Goal: Task Accomplishment & Management: Manage account settings

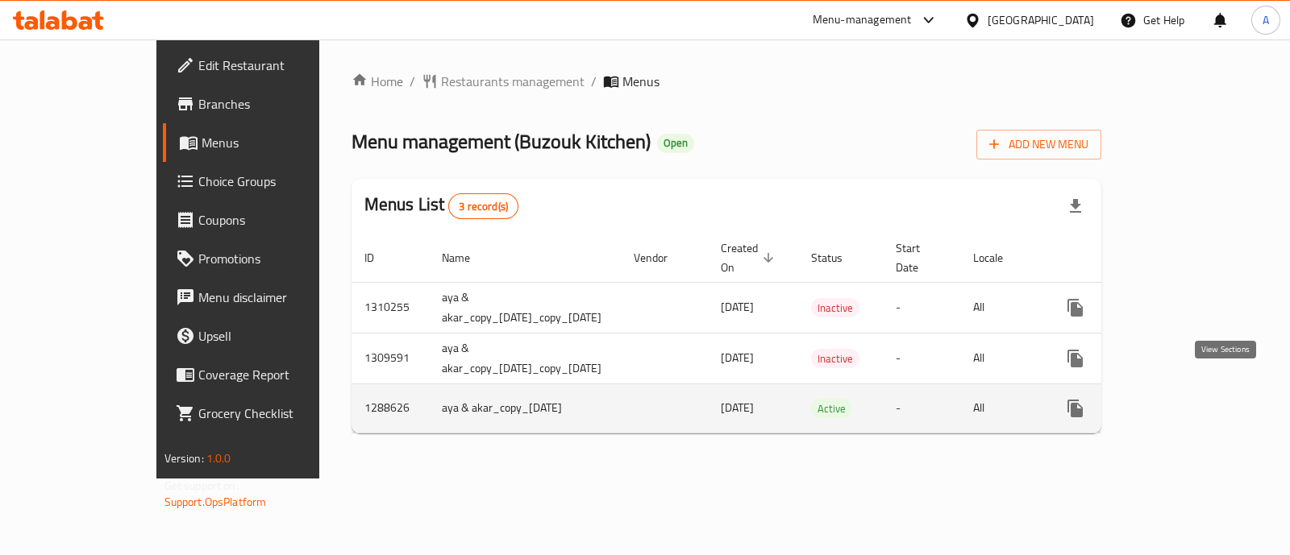
click at [1201, 399] on icon "enhanced table" at bounding box center [1191, 408] width 19 height 19
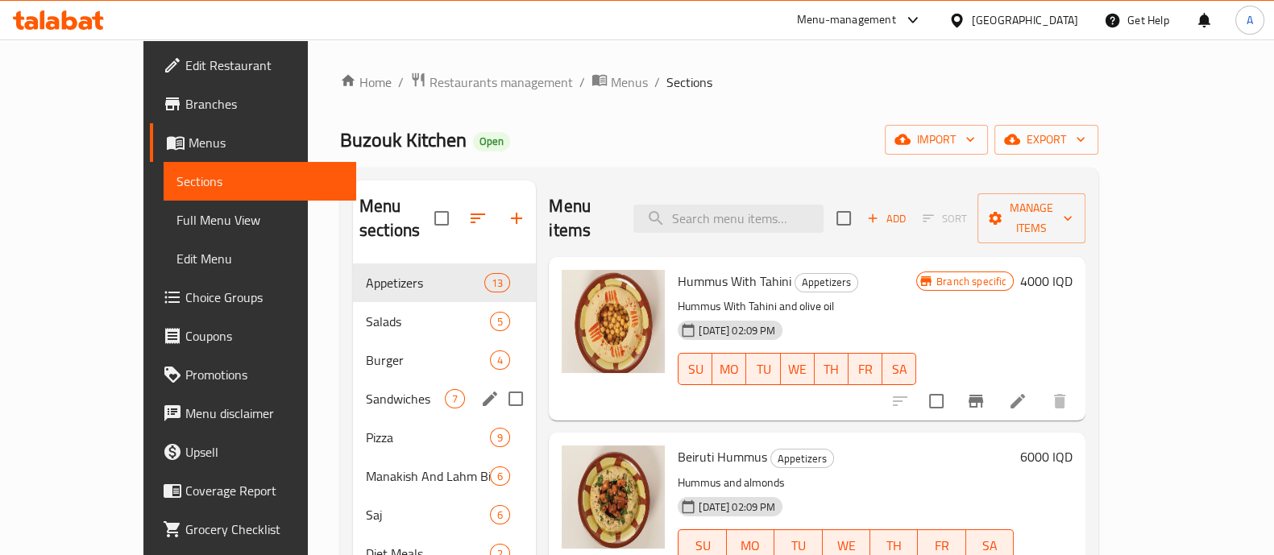
click at [366, 351] on span "Burger" at bounding box center [428, 360] width 124 height 19
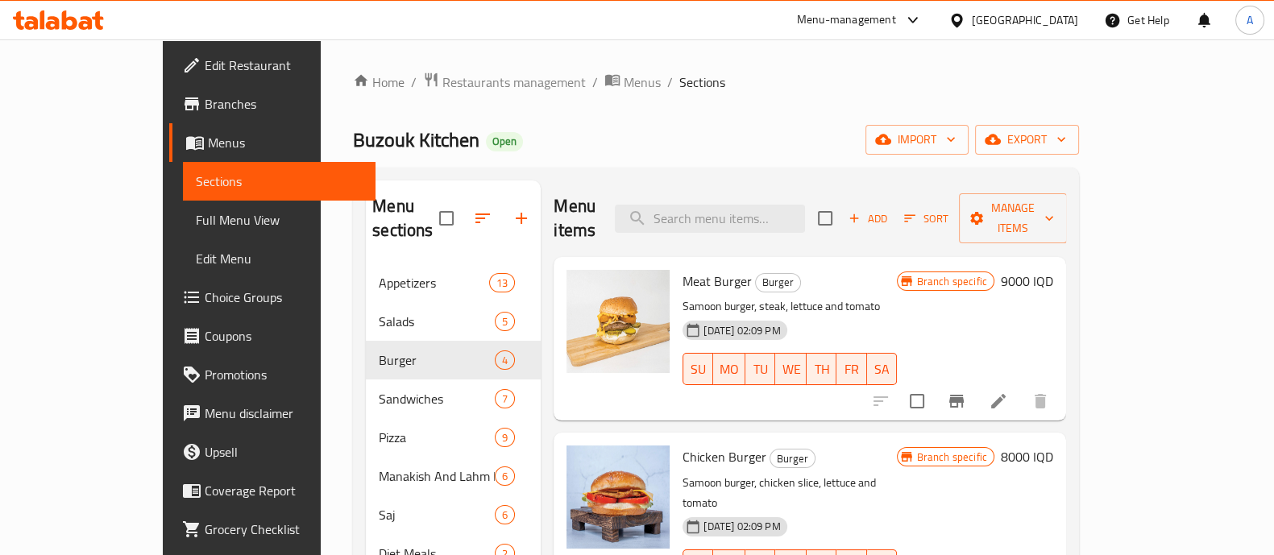
click at [1054, 270] on h6 "9000 IQD" at bounding box center [1027, 281] width 52 height 23
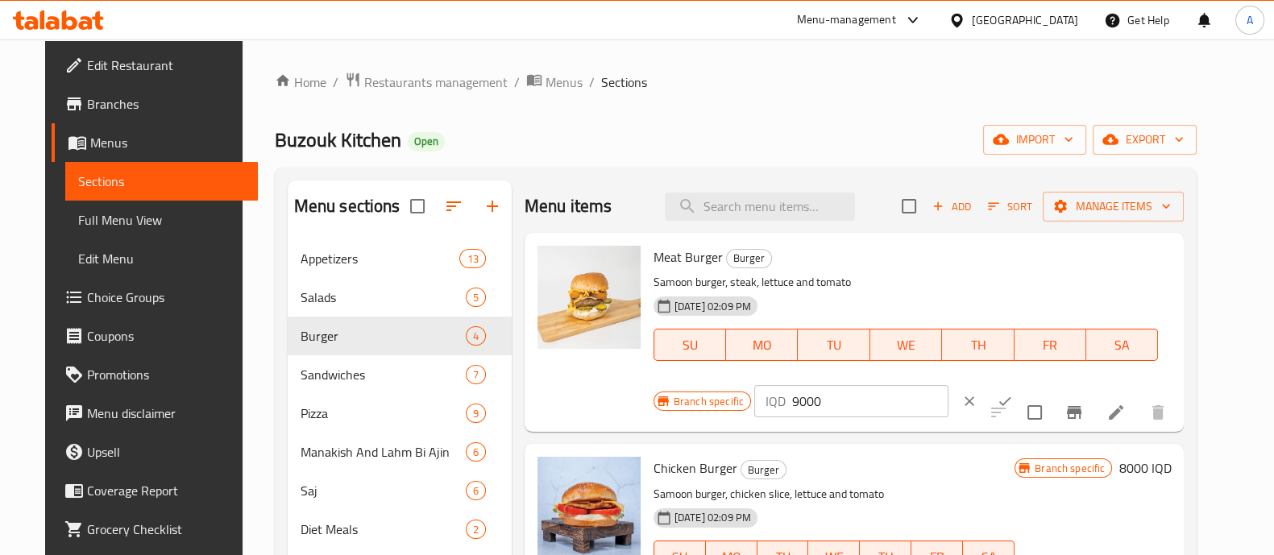
drag, startPoint x: 787, startPoint y: 407, endPoint x: 757, endPoint y: 422, distance: 33.5
click at [757, 422] on div "Meat Burger Burger Samoon burger, steak, lettuce and tomato 13-05-2025 02:09 PM…" at bounding box center [912, 332] width 531 height 186
type input "10000"
click at [981, 417] on div at bounding box center [987, 401] width 71 height 35
click at [997, 397] on icon "ok" at bounding box center [1005, 401] width 16 height 16
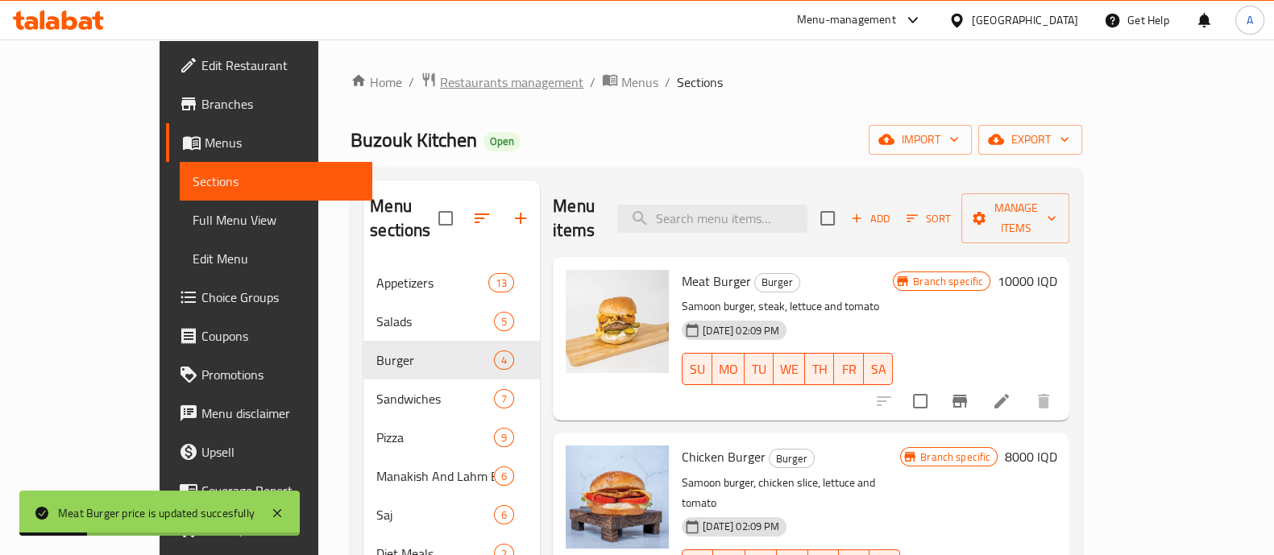
click at [440, 90] on span "Restaurants management" at bounding box center [511, 82] width 143 height 19
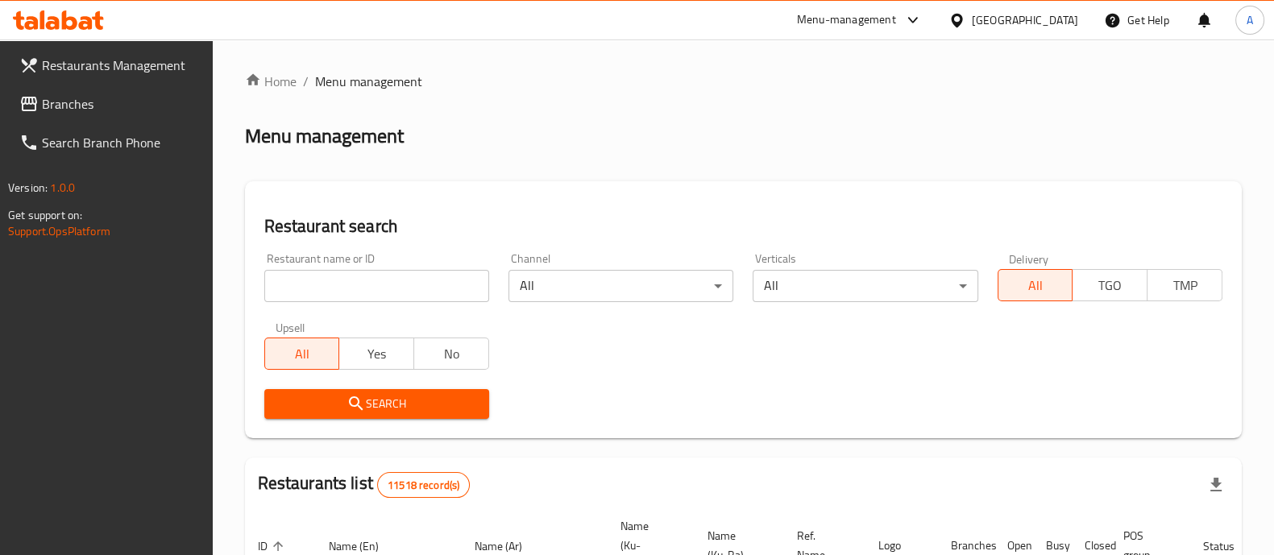
click at [294, 295] on input "search" at bounding box center [376, 286] width 225 height 32
type input "q"
type input "guitar"
click button "Search" at bounding box center [376, 404] width 225 height 30
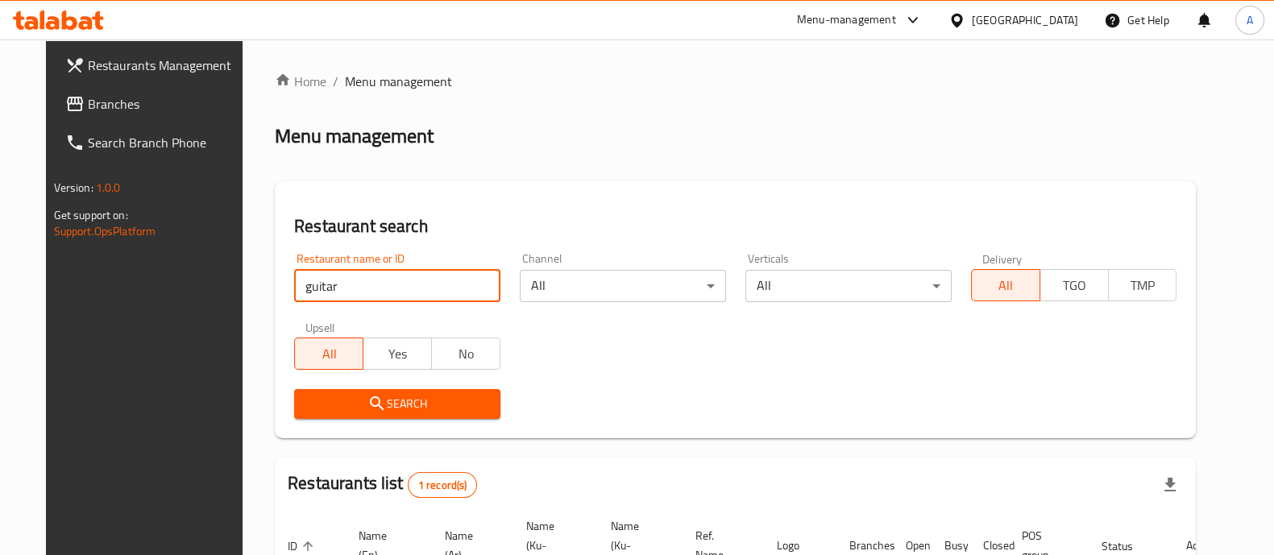
scroll to position [150, 0]
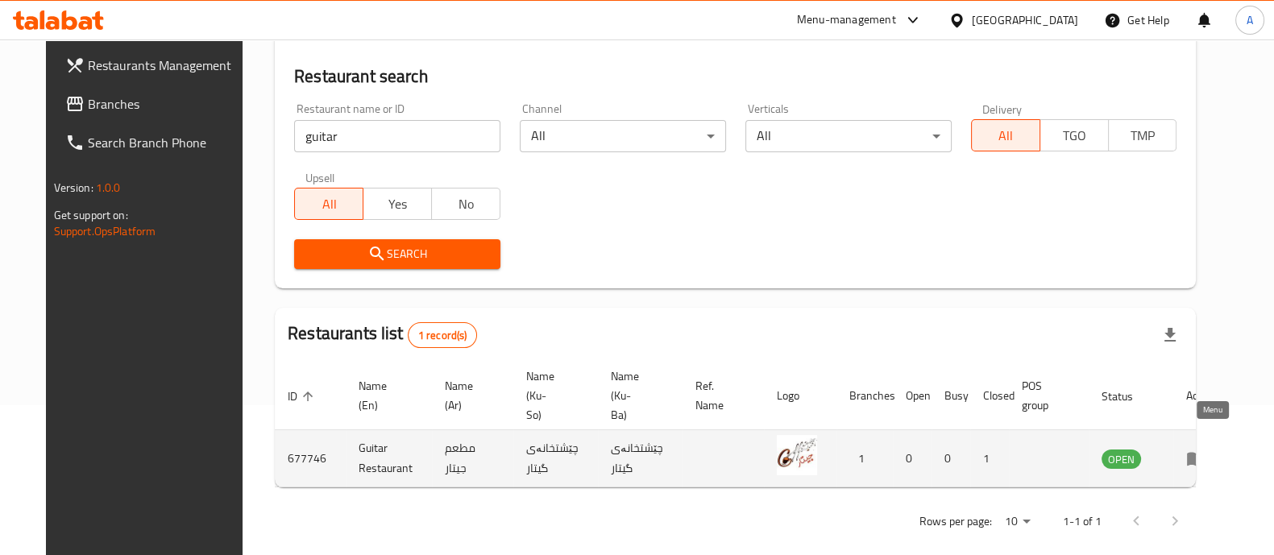
click at [1205, 453] on icon "enhanced table" at bounding box center [1196, 460] width 18 height 14
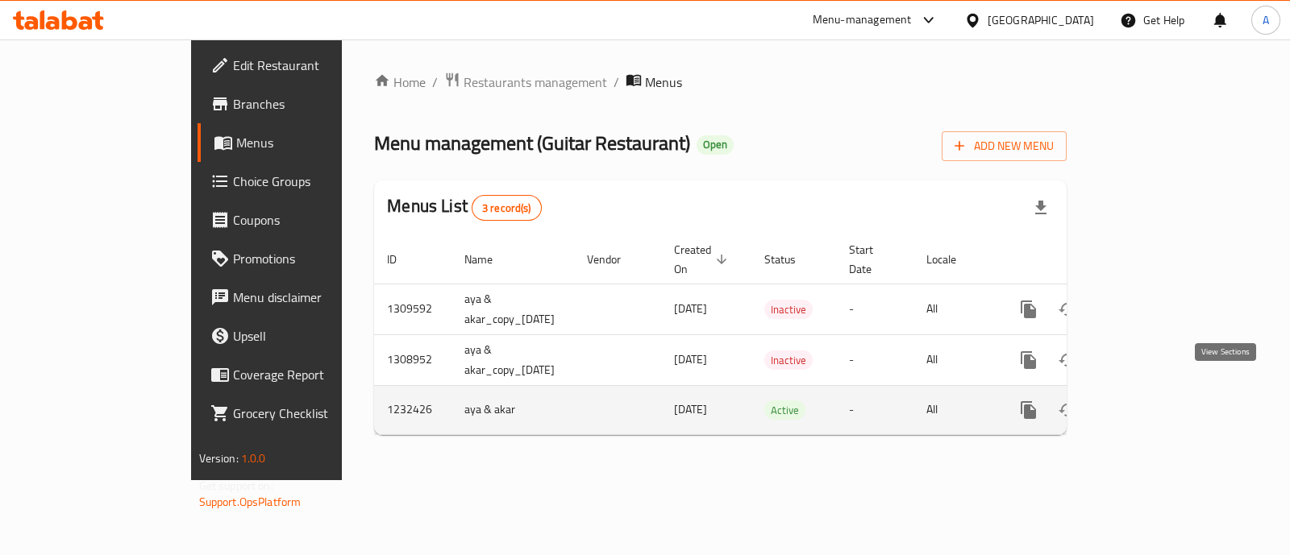
click at [1152, 403] on icon "enhanced table" at bounding box center [1144, 410] width 15 height 15
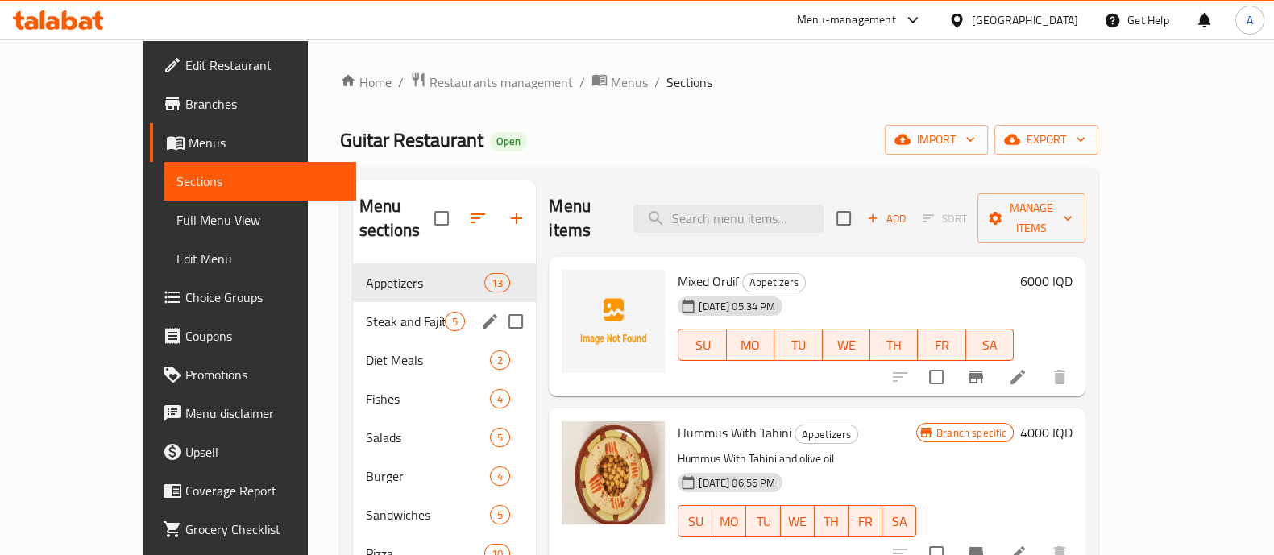
click at [355, 302] on div "Steak and Fajita 5" at bounding box center [444, 321] width 183 height 39
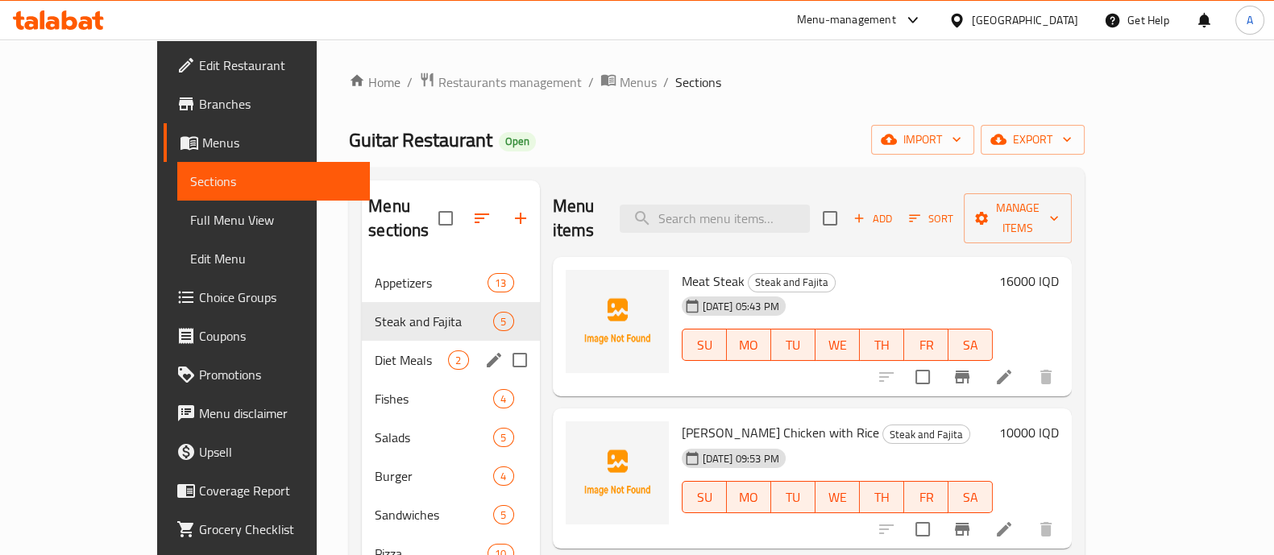
click at [375, 351] on span "Diet Meals" at bounding box center [411, 360] width 73 height 19
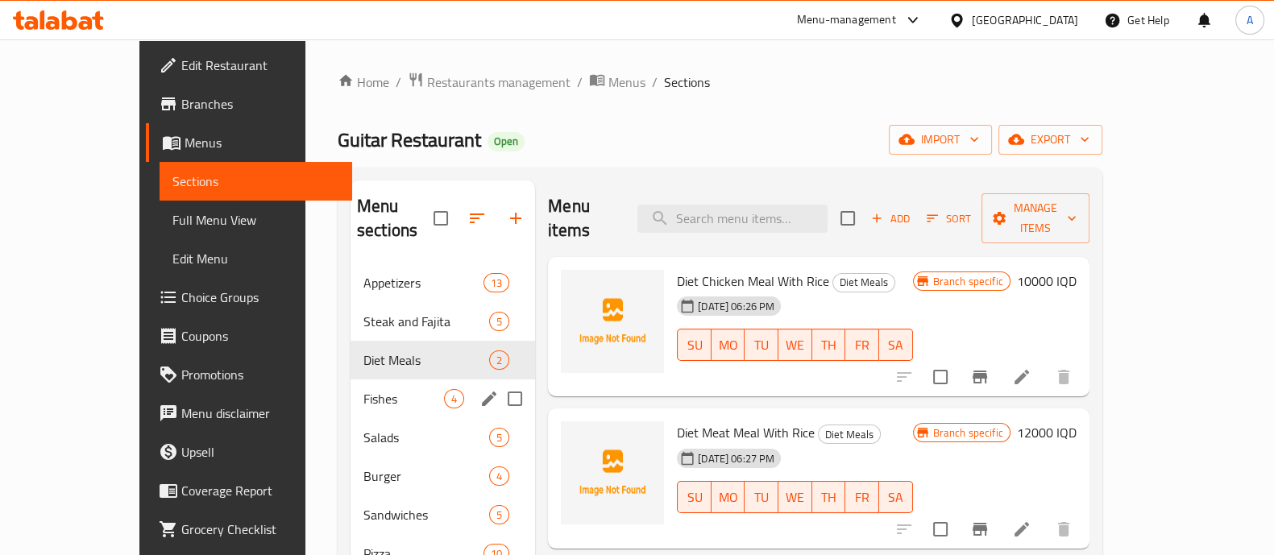
click at [364, 389] on span "Fishes" at bounding box center [404, 398] width 81 height 19
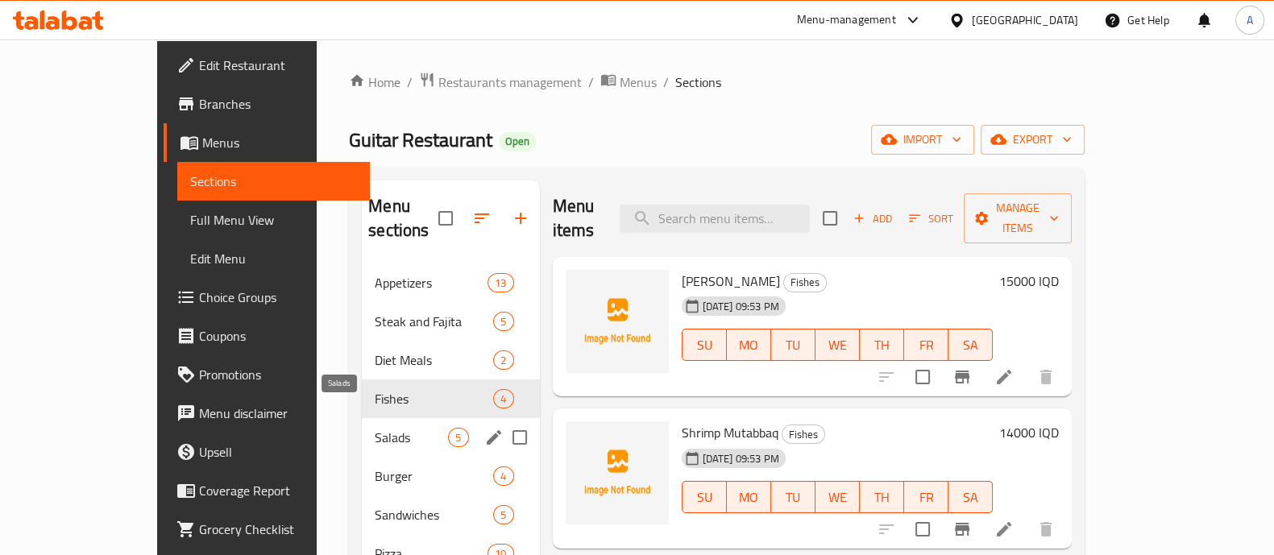
click at [375, 428] on span "Salads" at bounding box center [411, 437] width 73 height 19
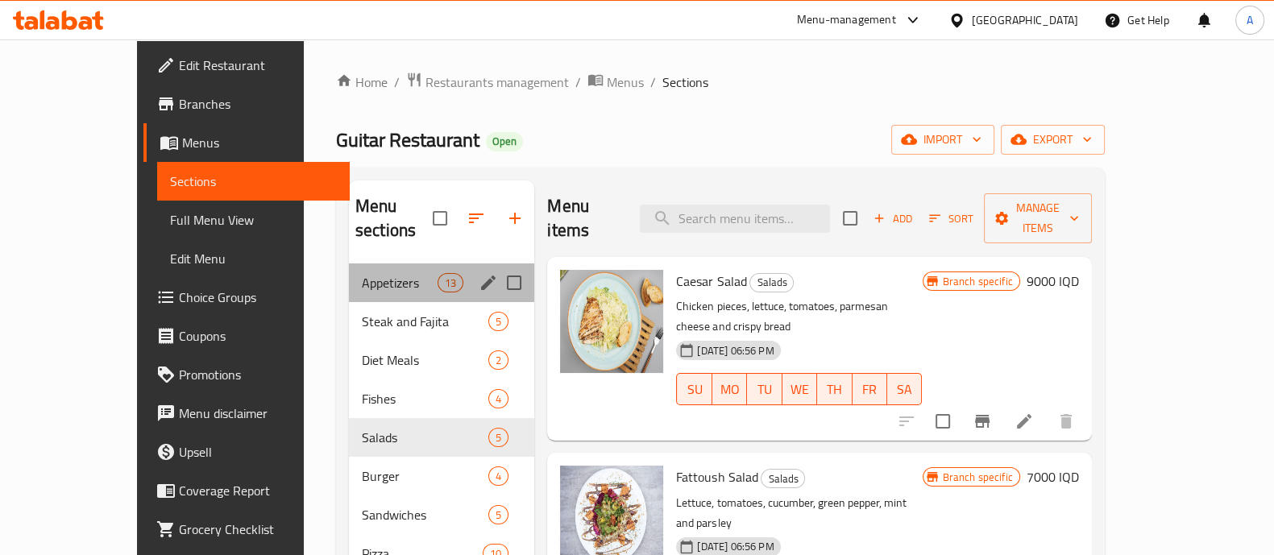
click at [353, 276] on div "Appetizers 13" at bounding box center [441, 283] width 185 height 39
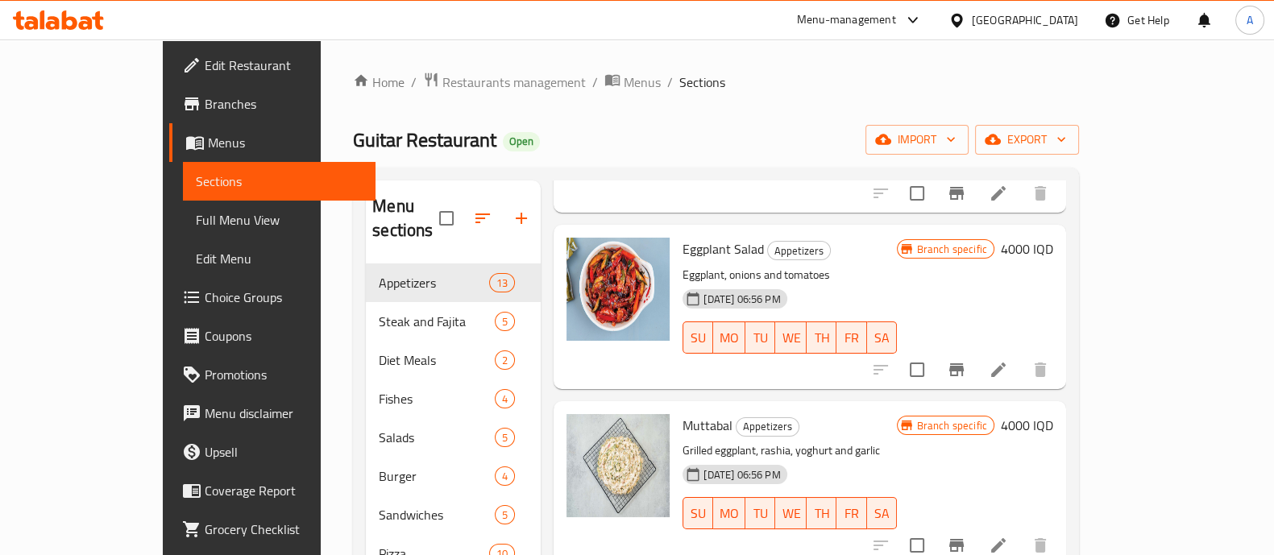
scroll to position [402, 0]
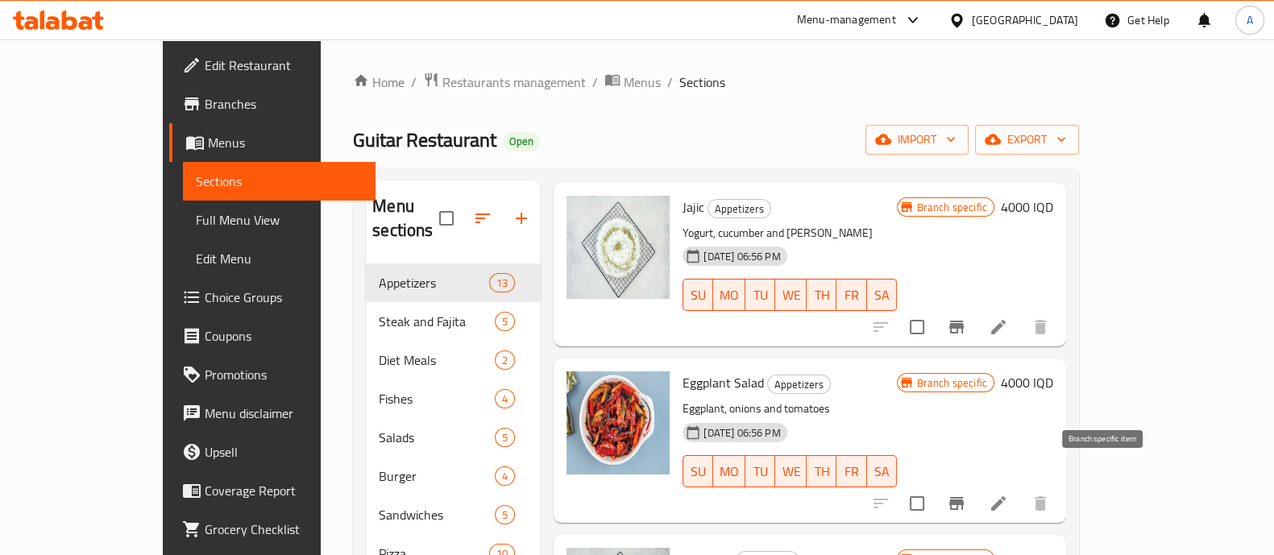
click at [976, 484] on button "Branch-specific-item" at bounding box center [957, 503] width 39 height 39
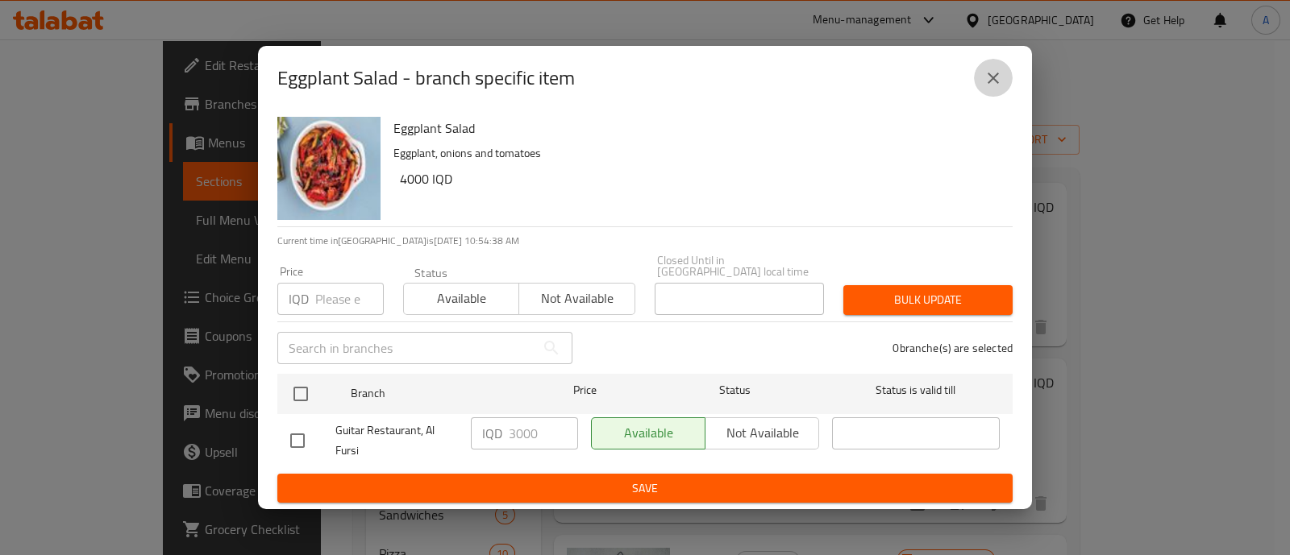
click at [994, 74] on icon "close" at bounding box center [992, 78] width 19 height 19
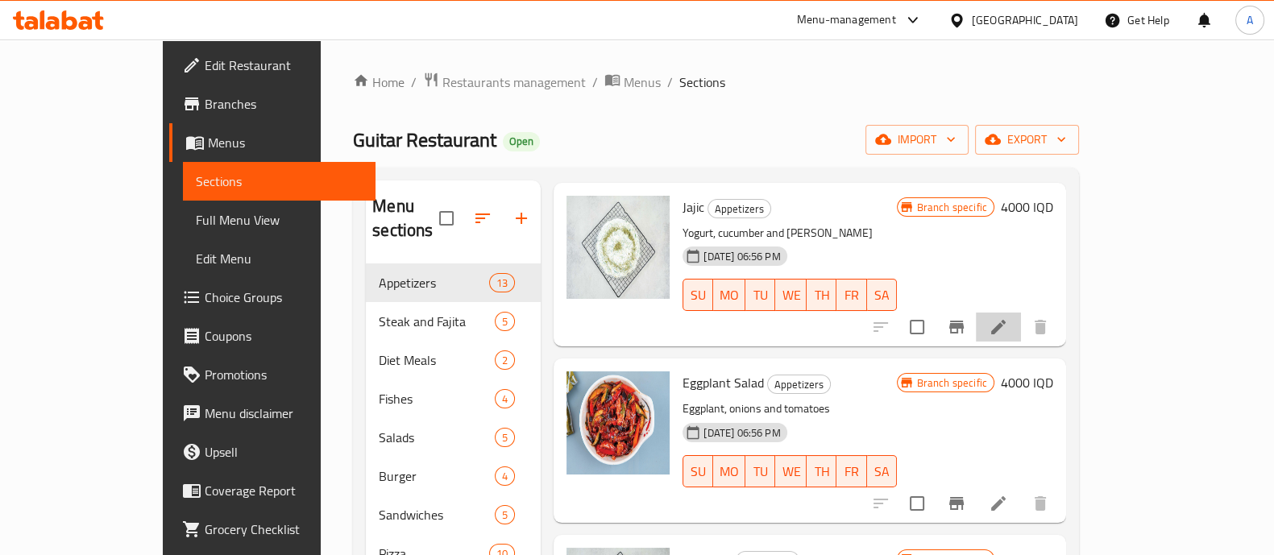
click at [1021, 313] on li at bounding box center [998, 327] width 45 height 29
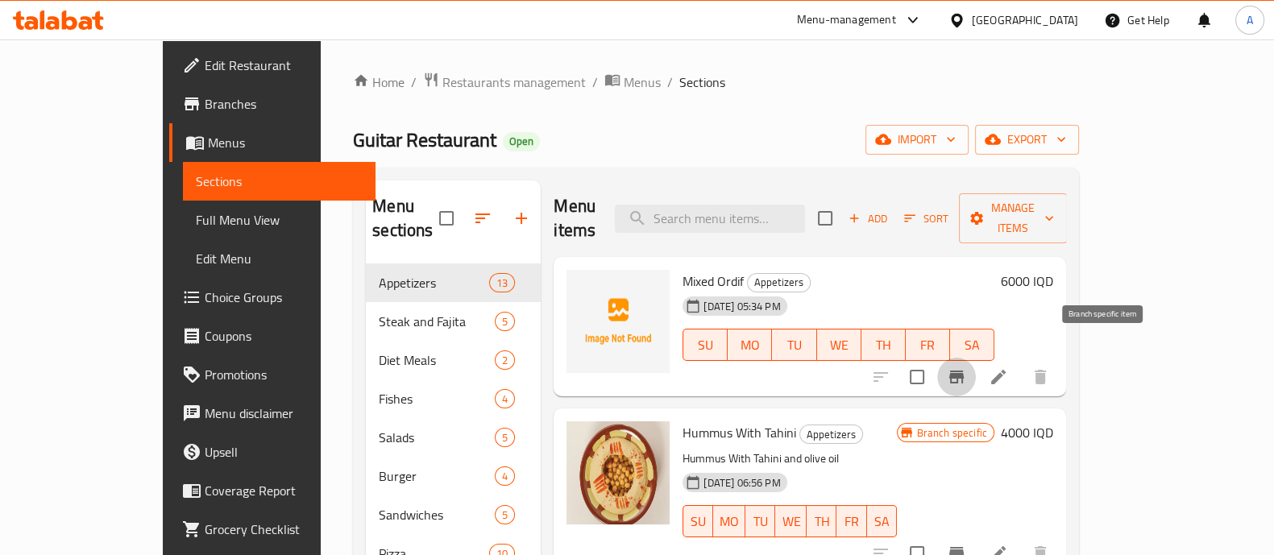
click at [976, 358] on button "Branch-specific-item" at bounding box center [957, 377] width 39 height 39
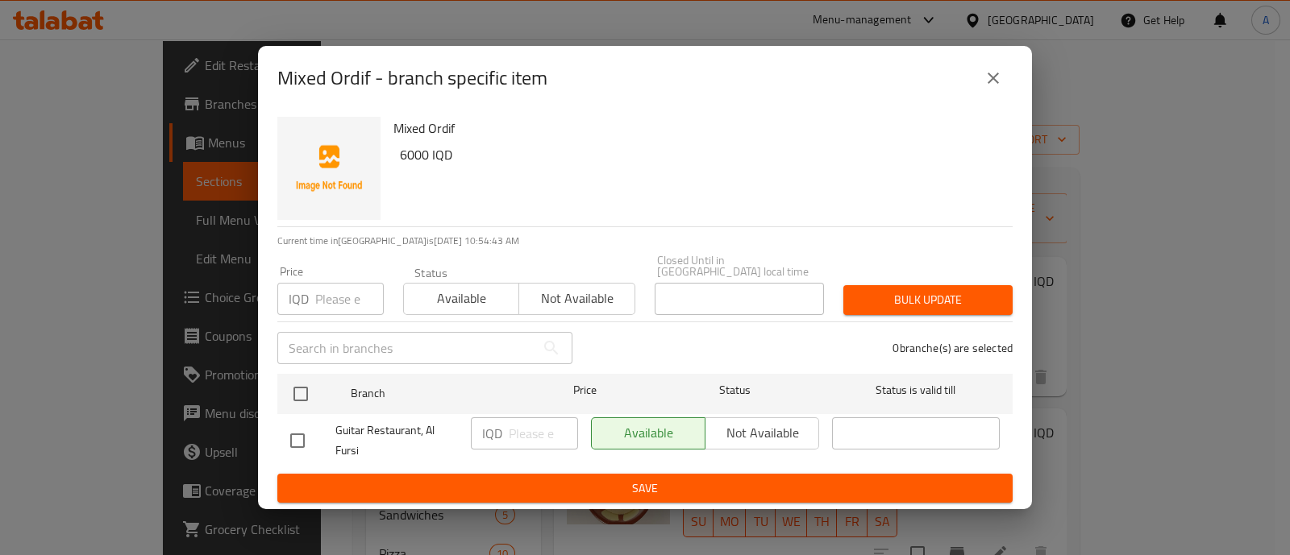
click at [986, 74] on icon "close" at bounding box center [992, 78] width 19 height 19
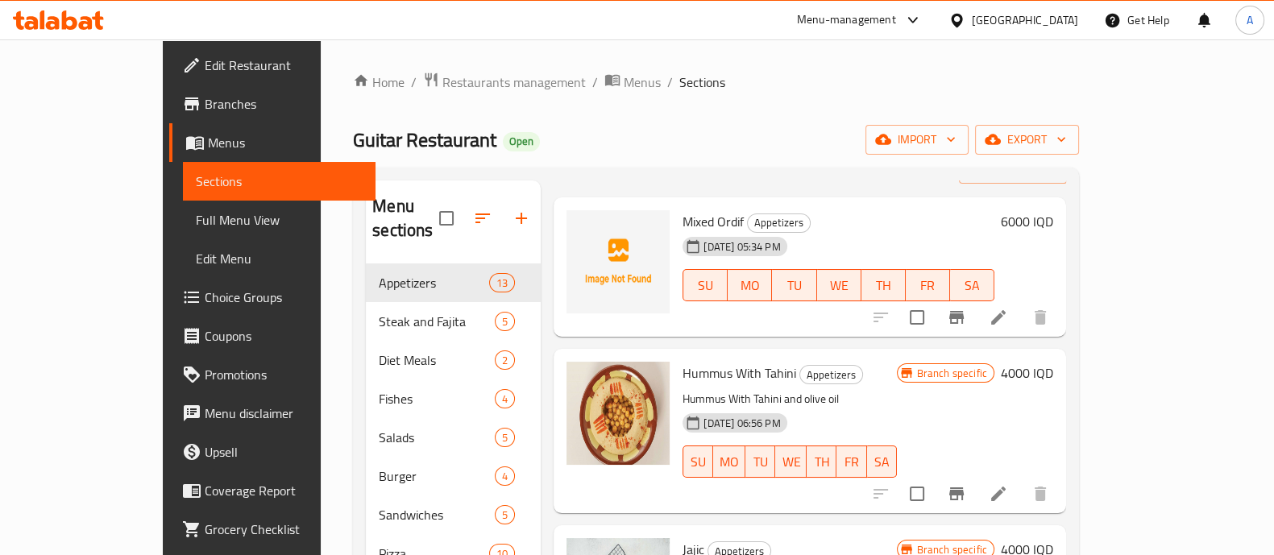
scroll to position [100, 0]
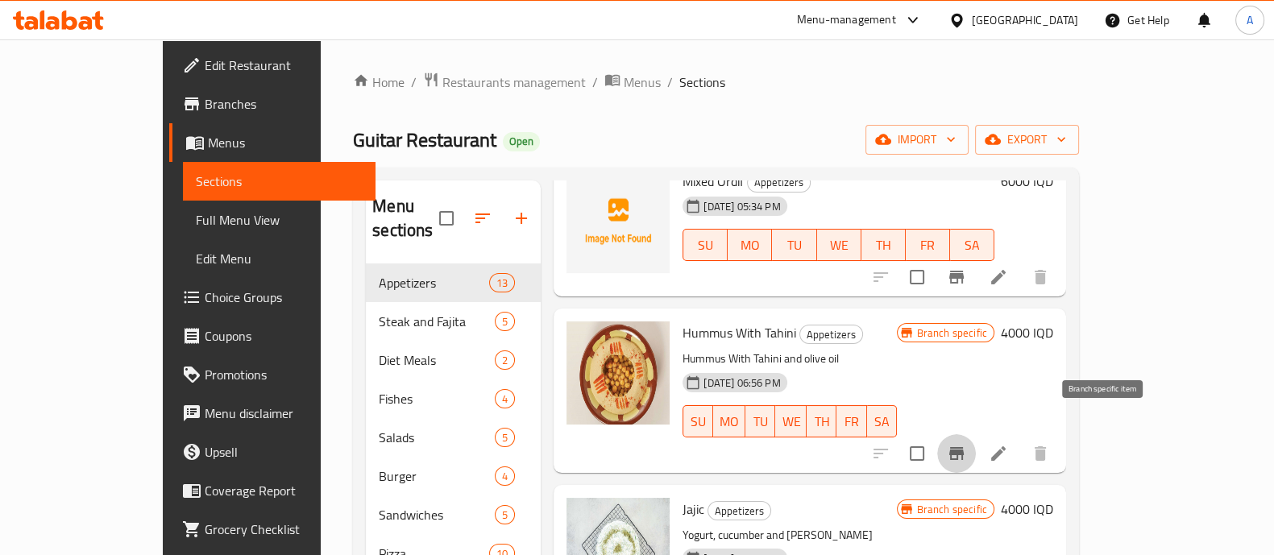
click at [967, 444] on icon "Branch-specific-item" at bounding box center [956, 453] width 19 height 19
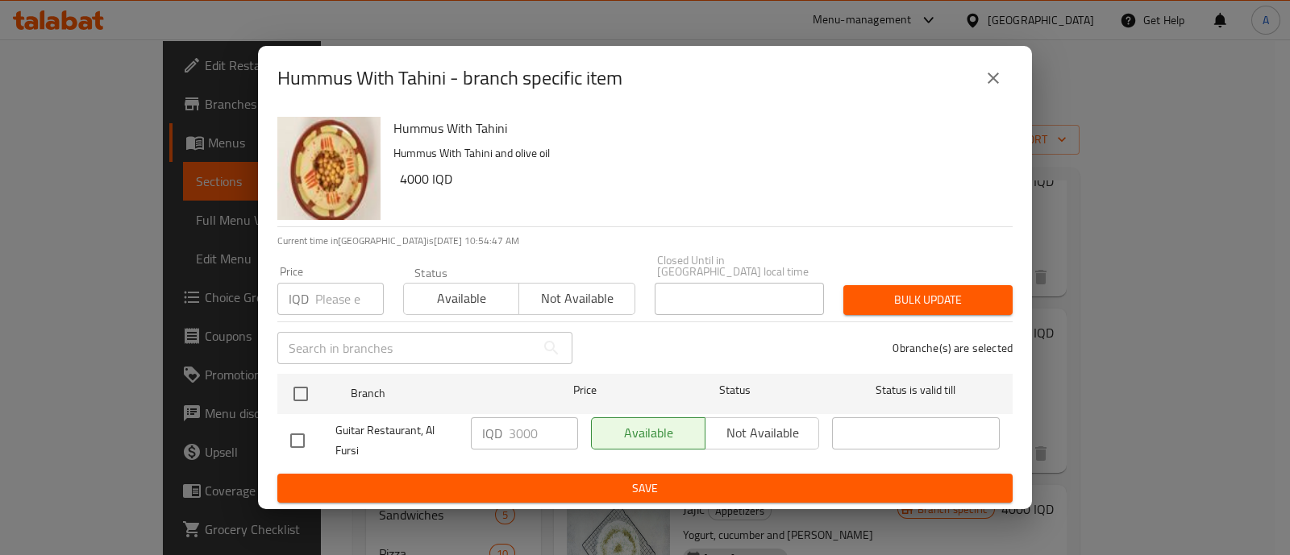
click at [999, 77] on icon "close" at bounding box center [992, 78] width 19 height 19
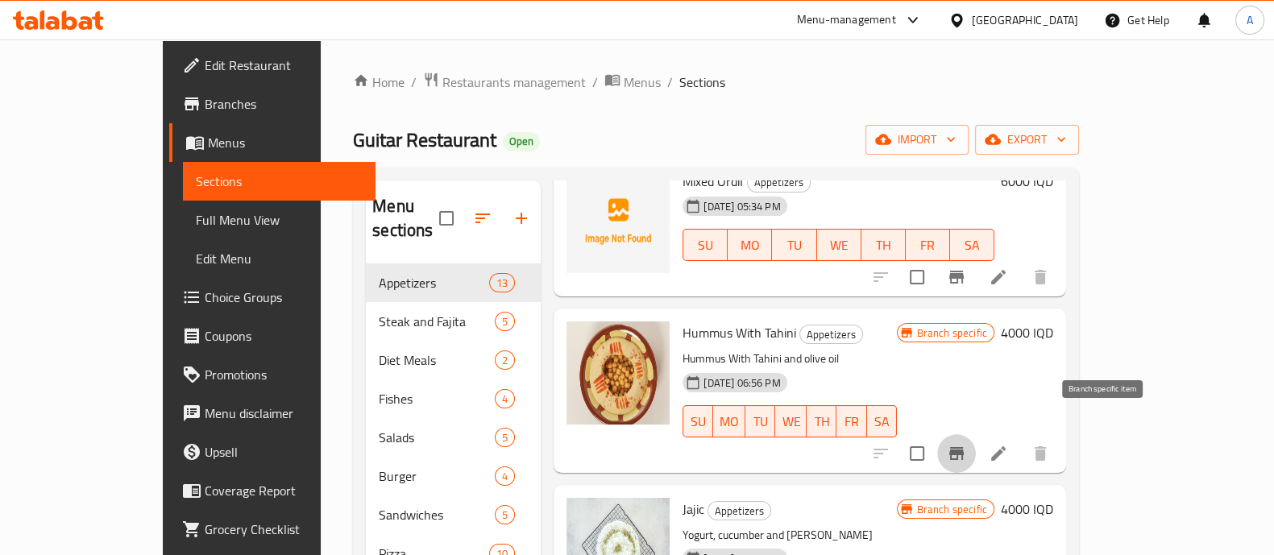
click at [967, 444] on icon "Branch-specific-item" at bounding box center [956, 453] width 19 height 19
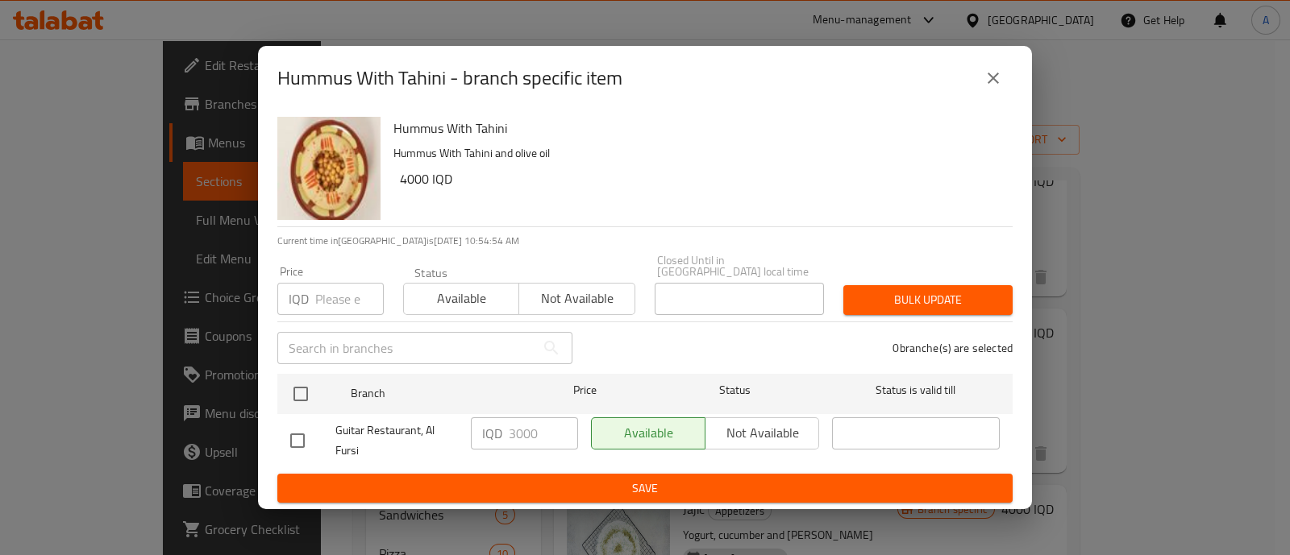
click at [996, 74] on icon "close" at bounding box center [992, 78] width 19 height 19
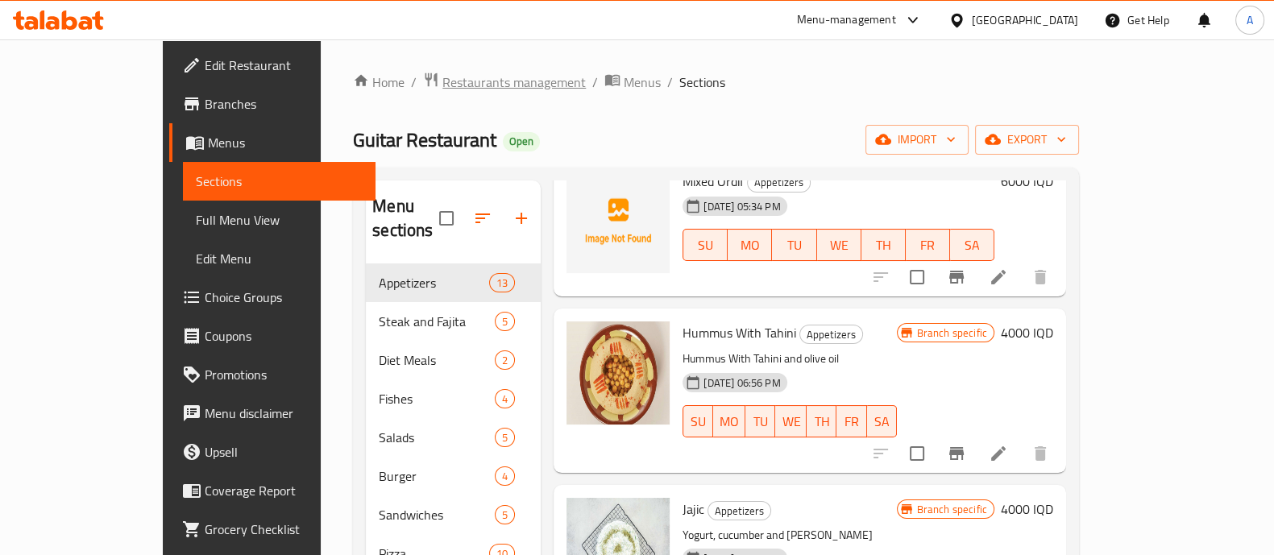
click at [443, 83] on span "Restaurants management" at bounding box center [514, 82] width 143 height 19
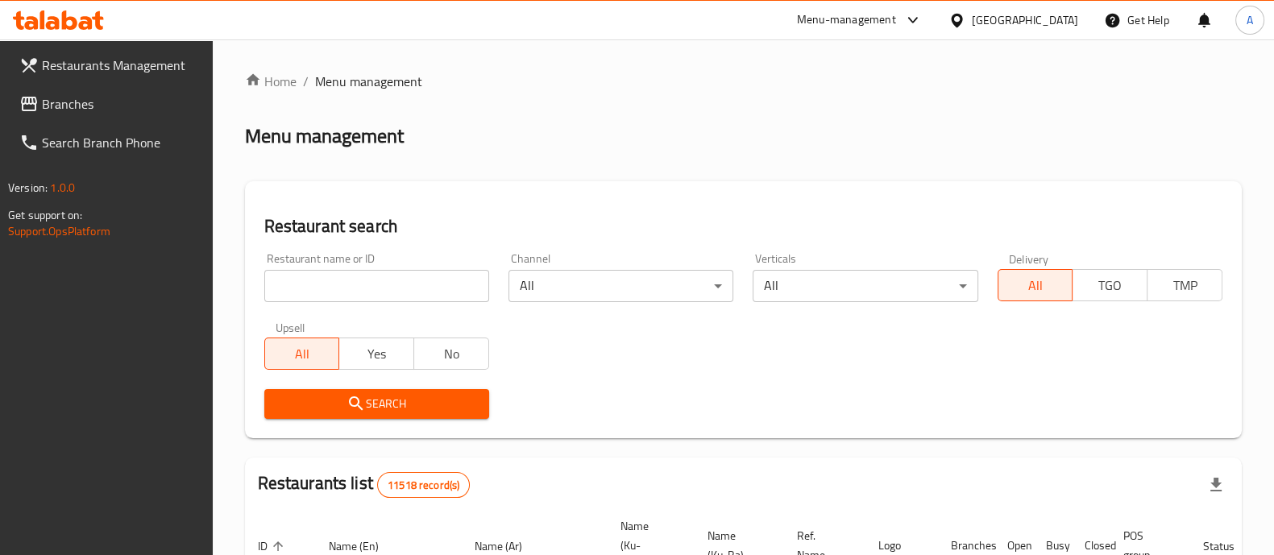
click at [374, 288] on input "search" at bounding box center [376, 286] width 225 height 32
click at [390, 399] on span "Search" at bounding box center [376, 404] width 199 height 20
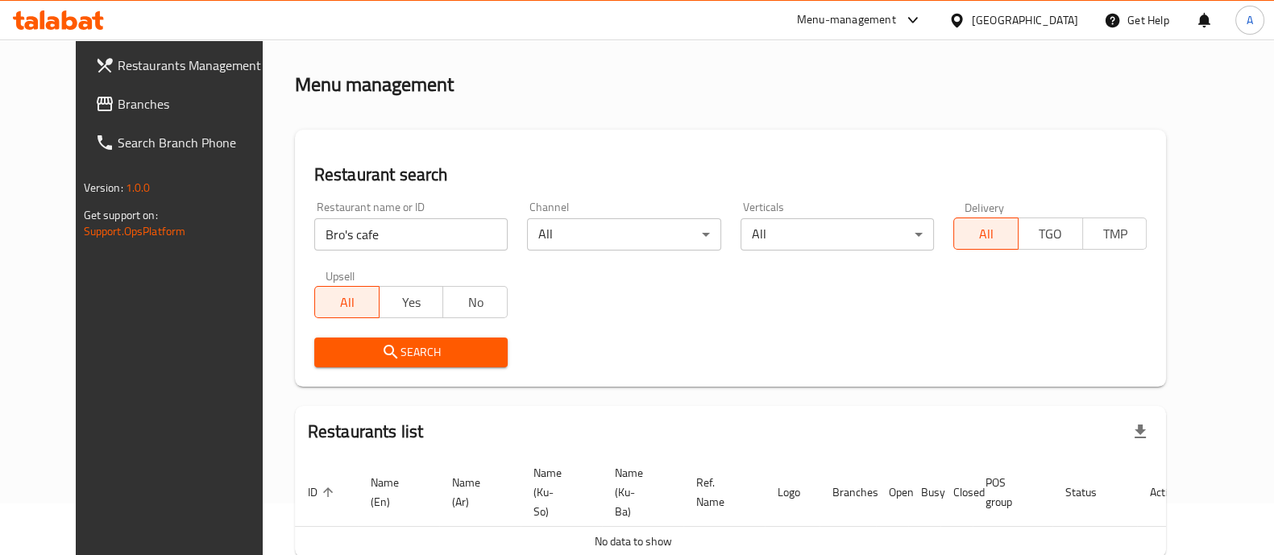
scroll to position [19, 0]
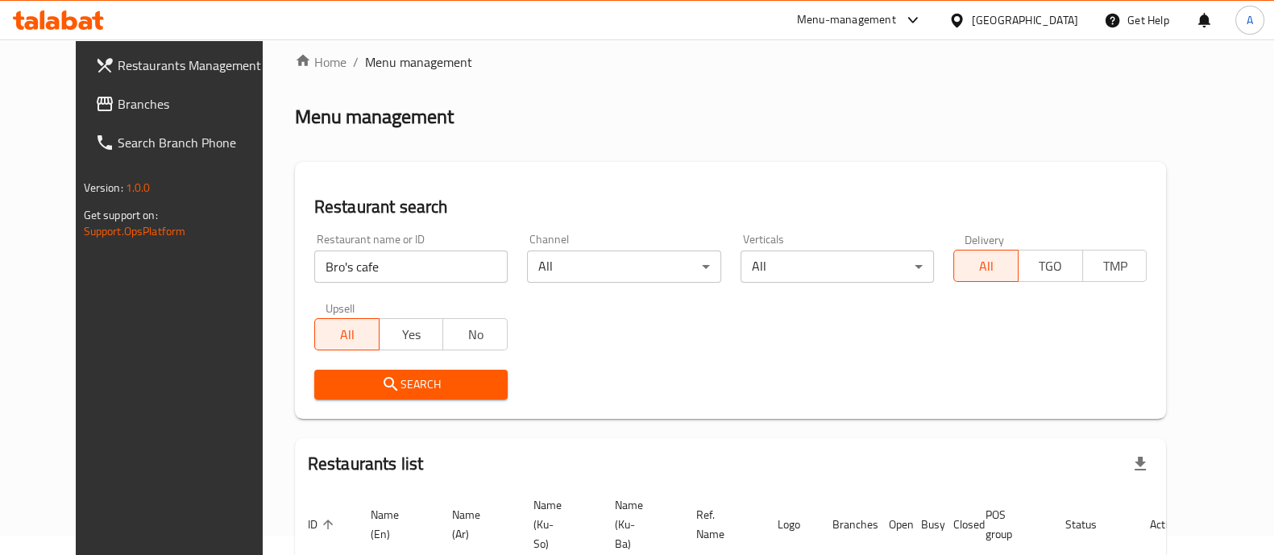
click at [314, 271] on input "Bro's cafe" at bounding box center [410, 267] width 193 height 32
click at [314, 264] on input "Bro's cafe" at bounding box center [410, 267] width 193 height 32
click button "Search" at bounding box center [410, 385] width 193 height 30
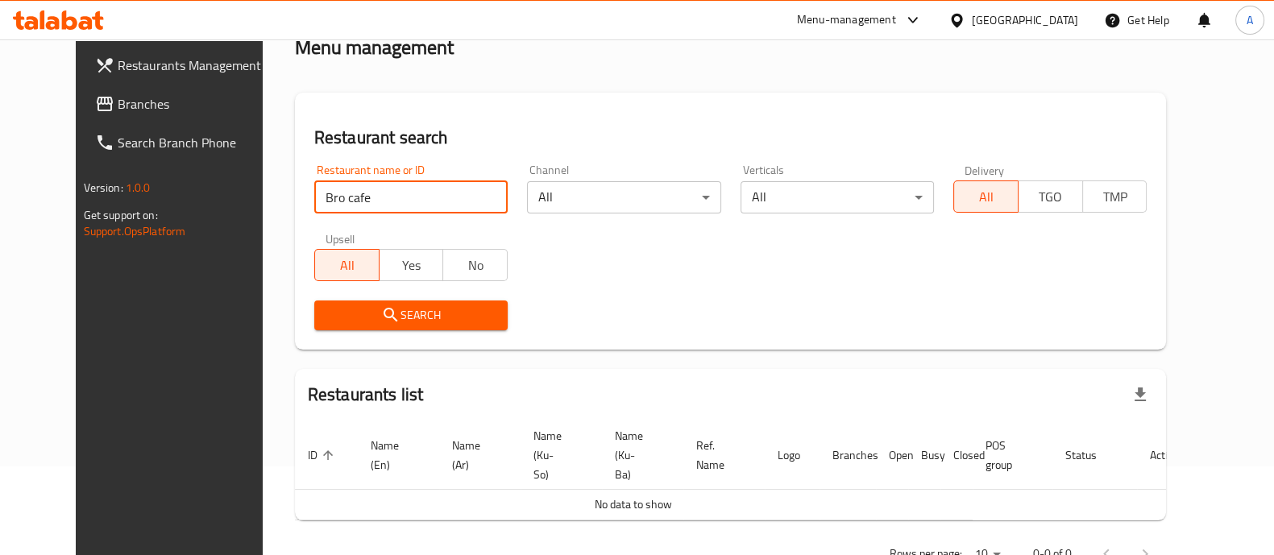
scroll to position [121, 0]
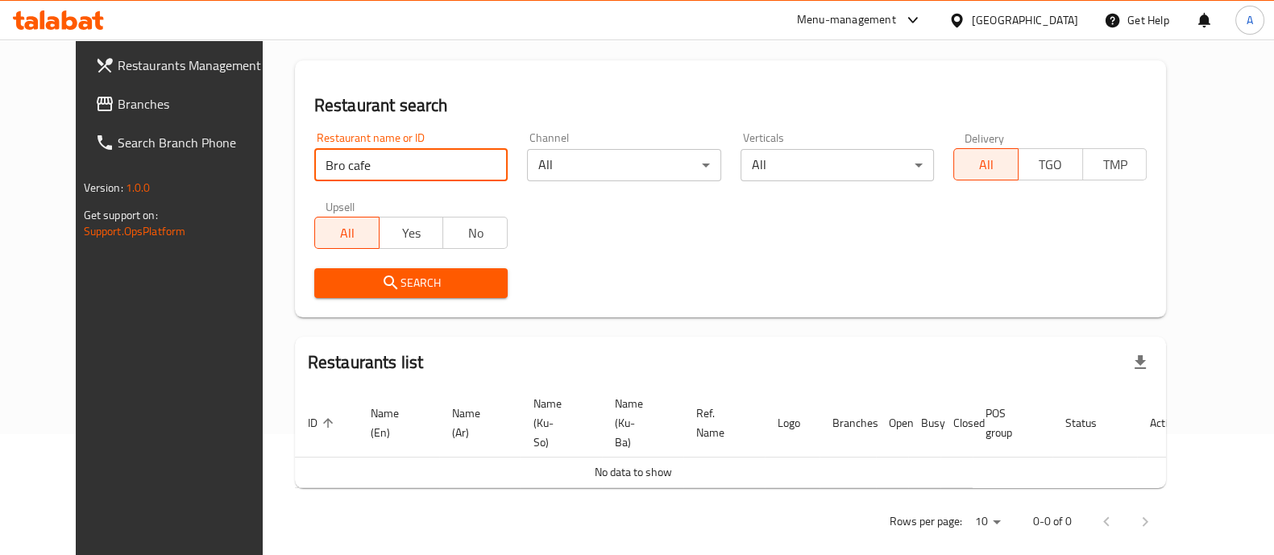
drag, startPoint x: 316, startPoint y: 149, endPoint x: 326, endPoint y: 166, distance: 19.5
click at [318, 159] on input "Bro cafe" at bounding box center [410, 165] width 193 height 32
click button "Search" at bounding box center [410, 283] width 193 height 30
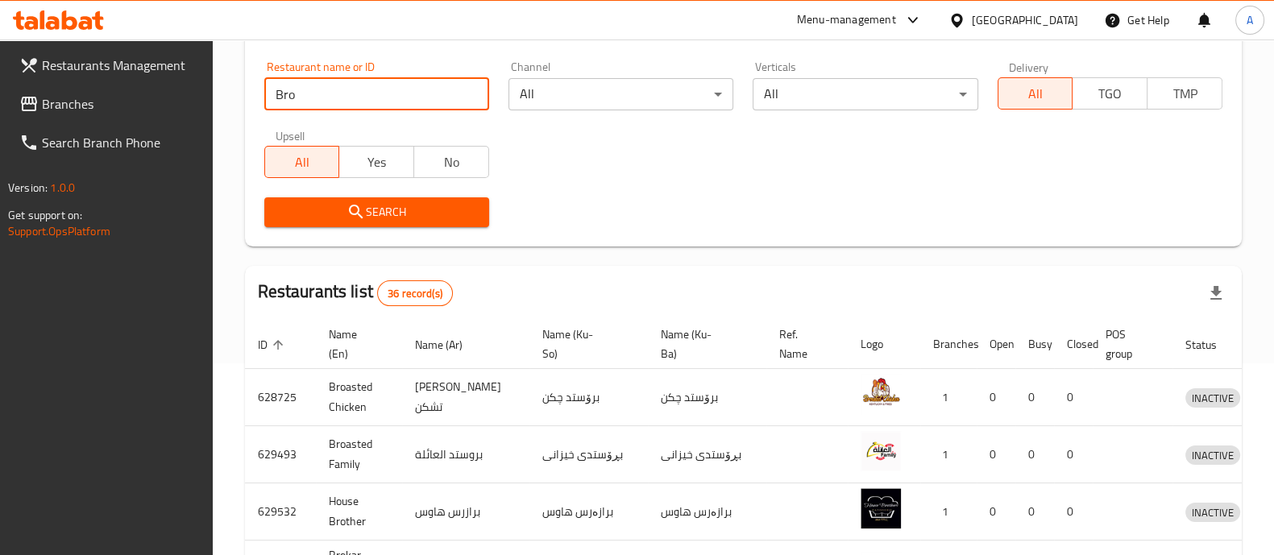
scroll to position [88, 0]
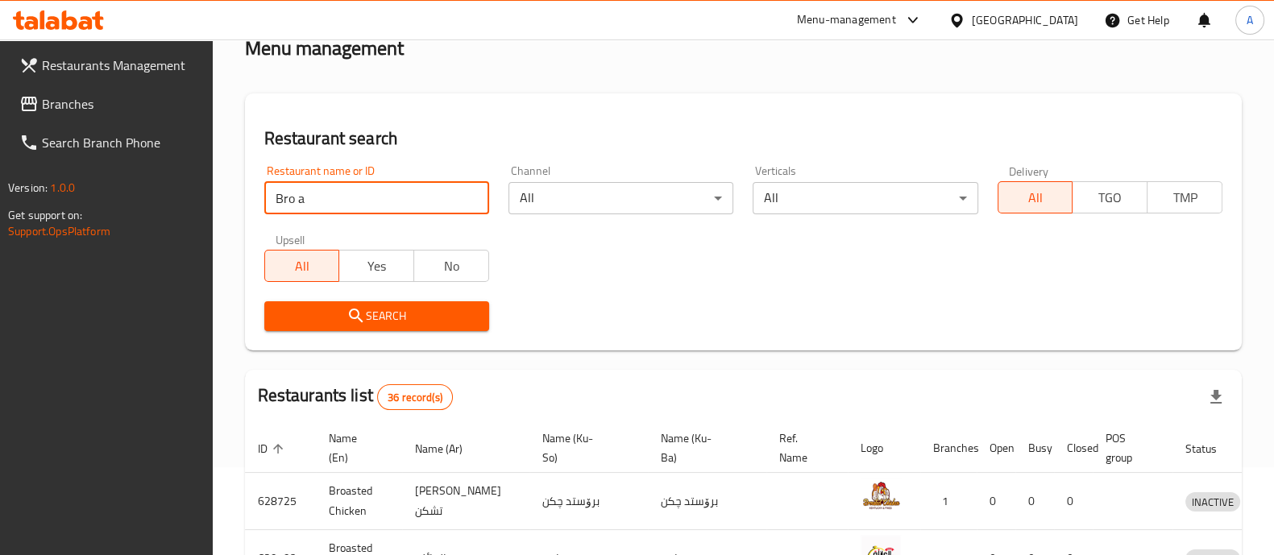
paste input "681557"
type input "681557"
click at [396, 297] on div "Search" at bounding box center [377, 316] width 244 height 49
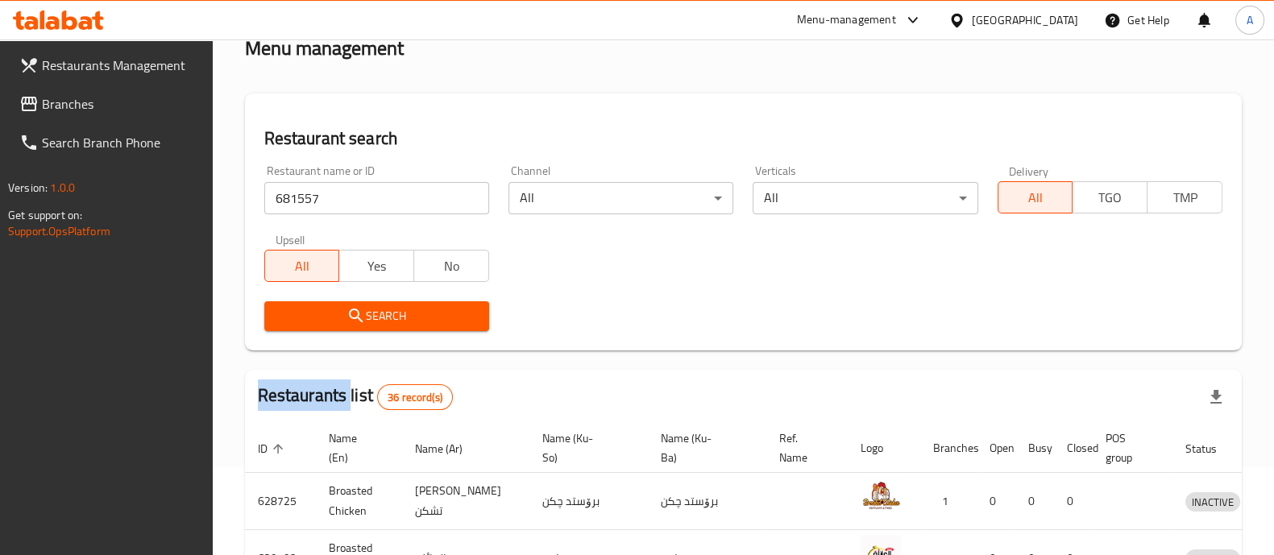
click at [396, 297] on div "Search" at bounding box center [377, 316] width 244 height 49
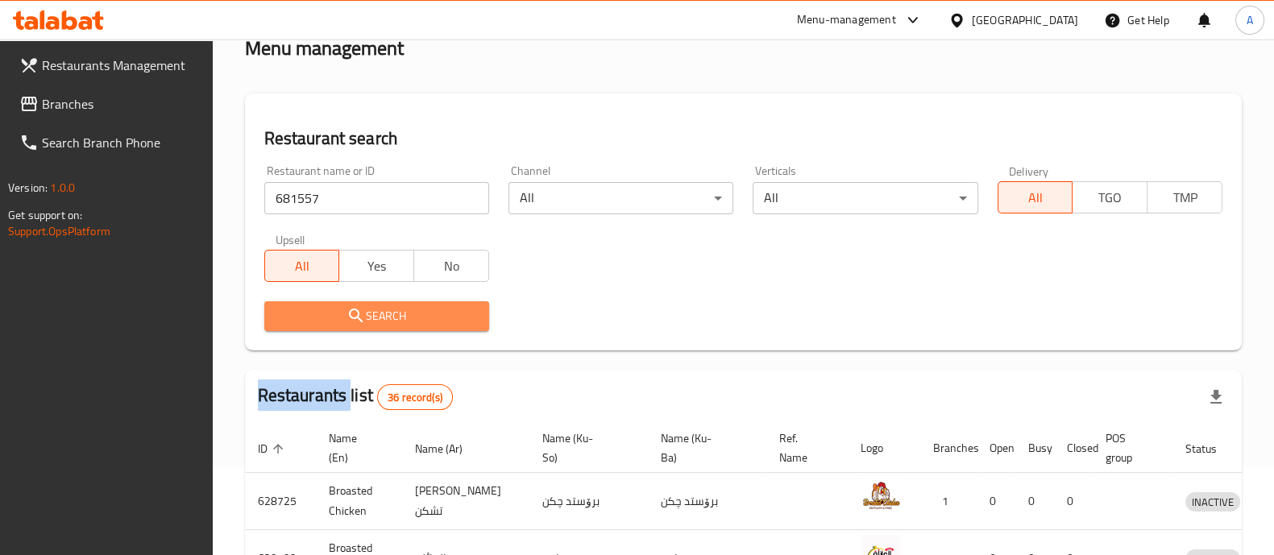
click at [394, 306] on span "Search" at bounding box center [376, 316] width 199 height 20
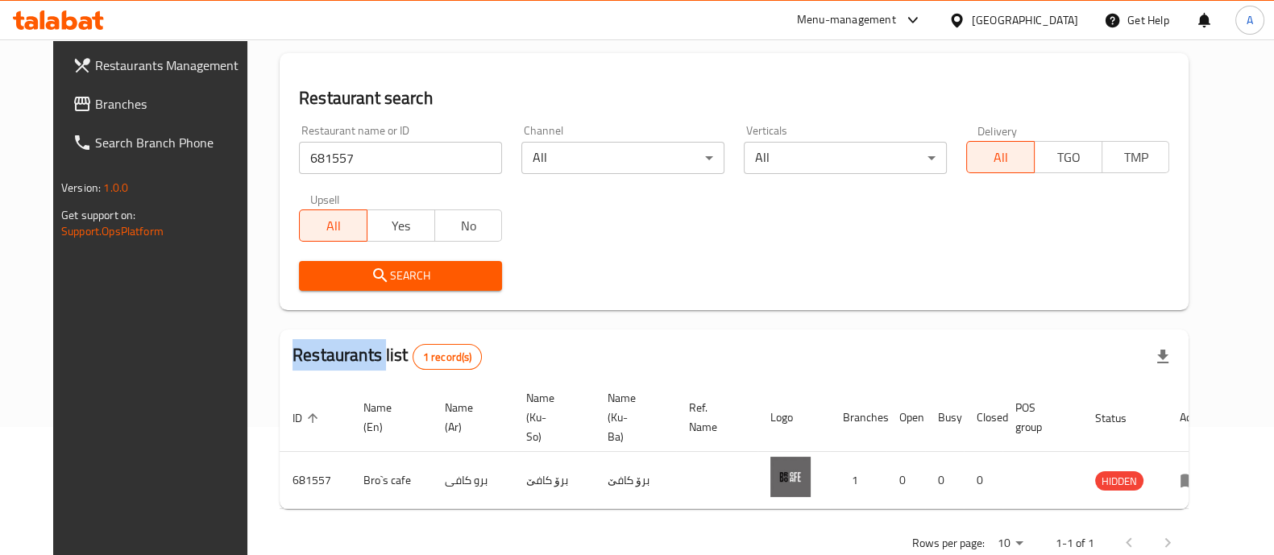
scroll to position [150, 0]
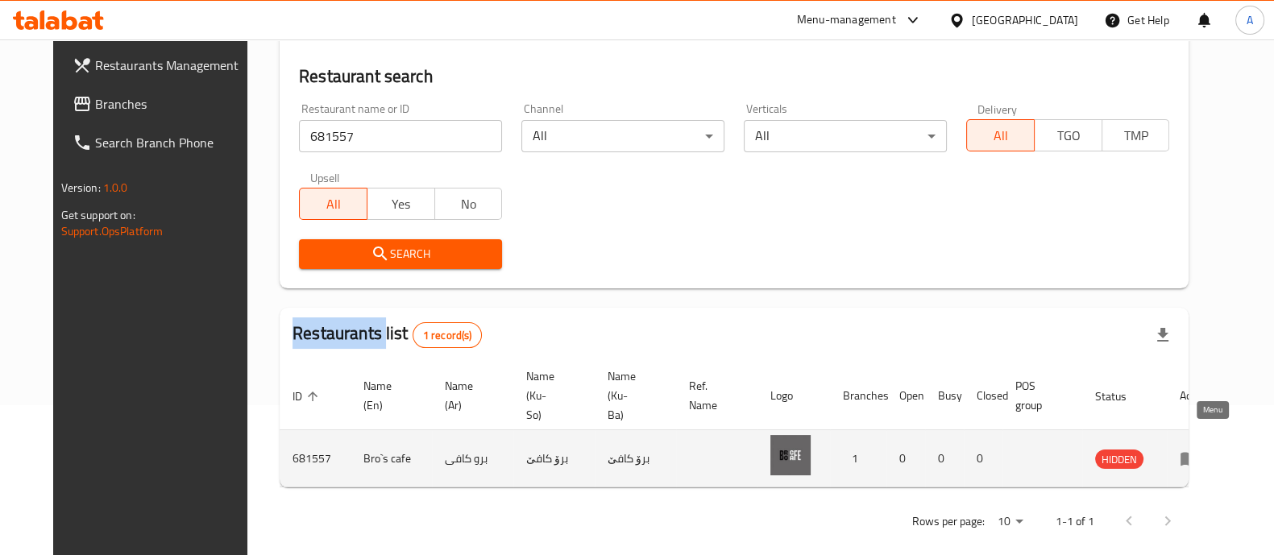
click at [1199, 449] on icon "enhanced table" at bounding box center [1189, 458] width 19 height 19
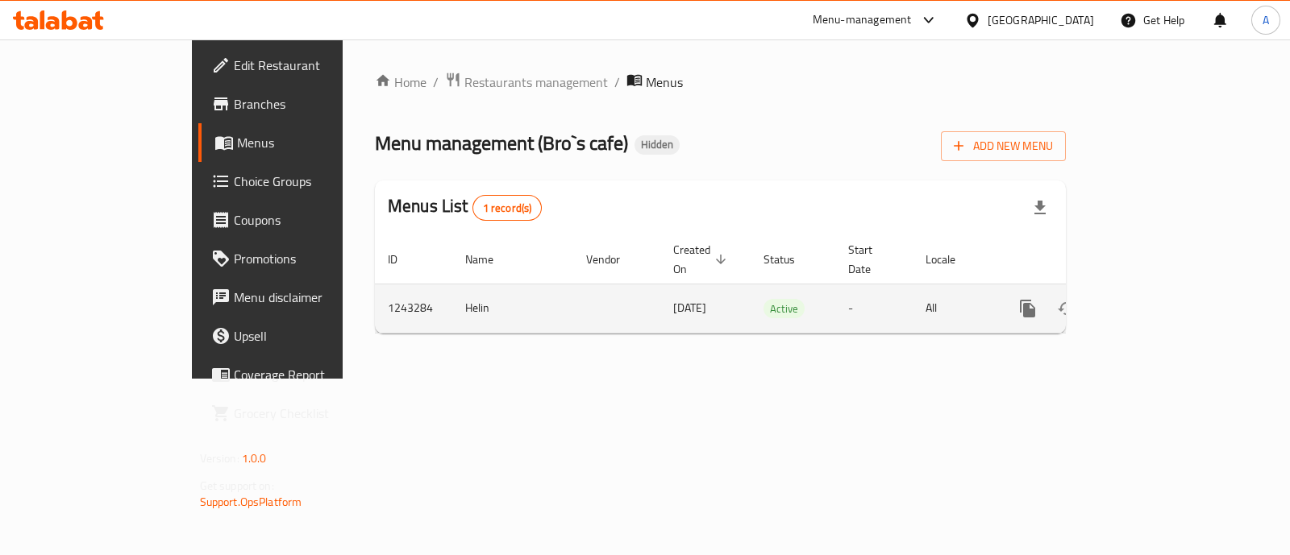
click at [1154, 299] on icon "enhanced table" at bounding box center [1143, 308] width 19 height 19
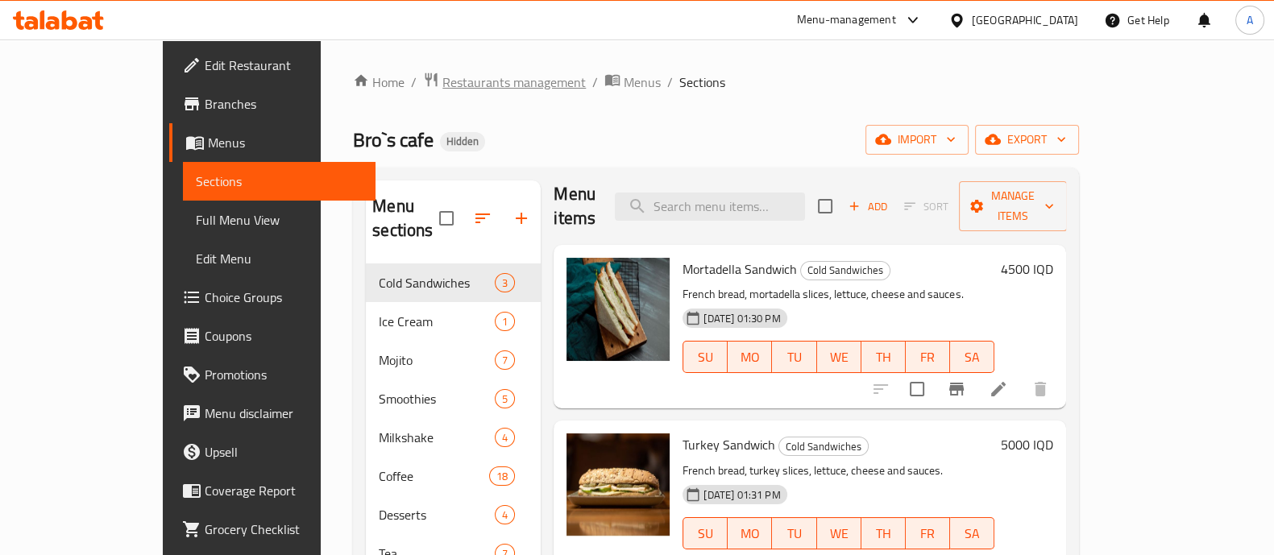
click at [443, 77] on span "Restaurants management" at bounding box center [514, 82] width 143 height 19
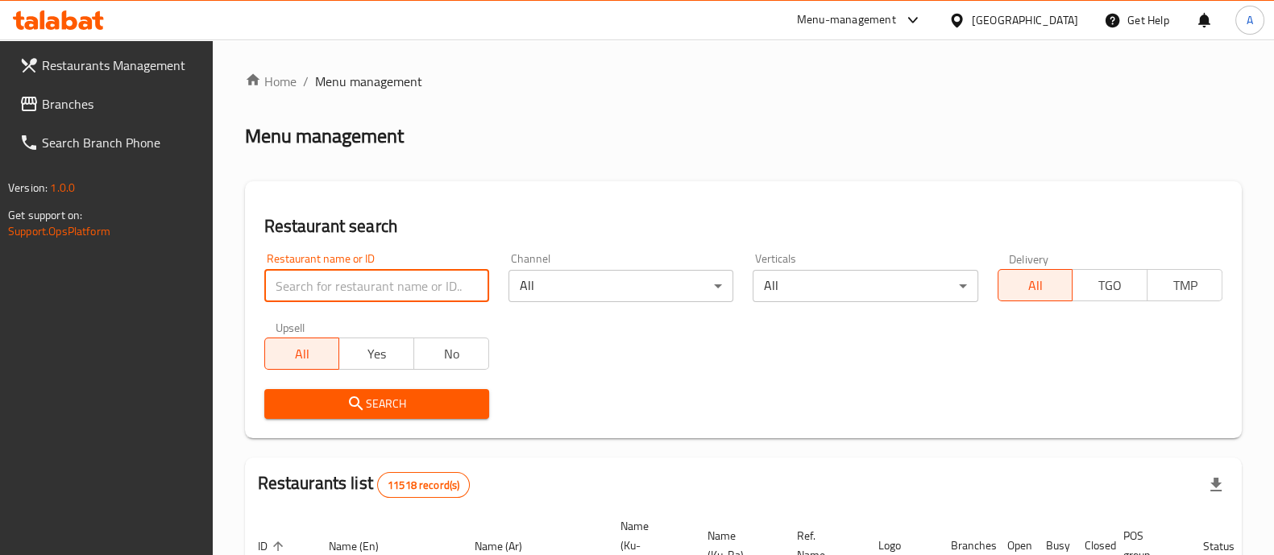
click at [322, 297] on input "search" at bounding box center [376, 286] width 225 height 32
type input "ؤ"
type input "c"
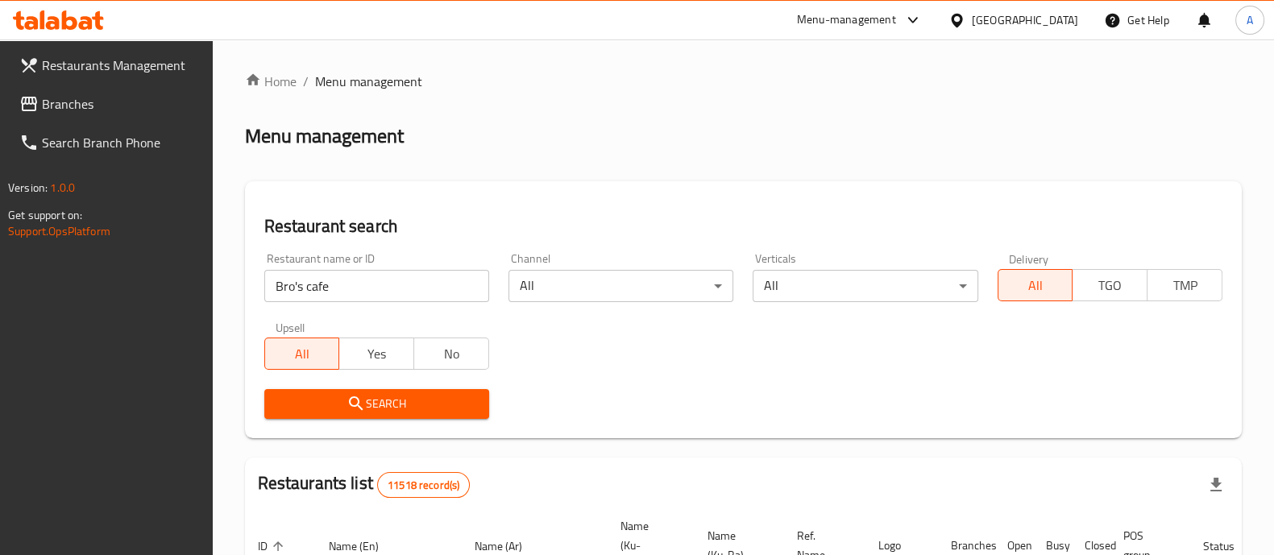
click at [318, 389] on button "Search" at bounding box center [376, 404] width 225 height 30
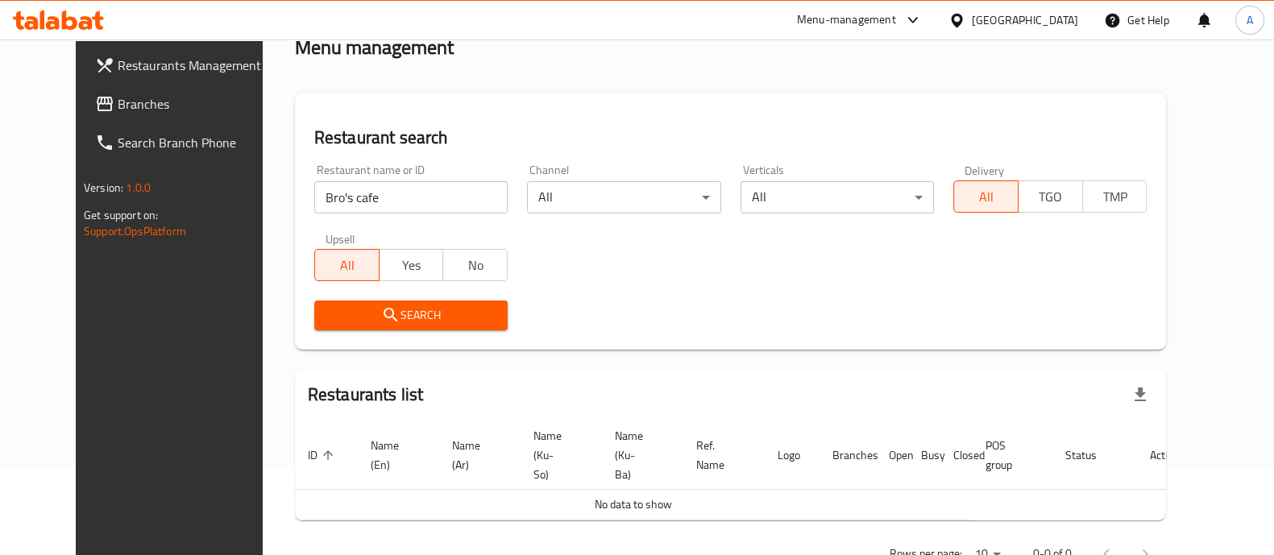
scroll to position [121, 0]
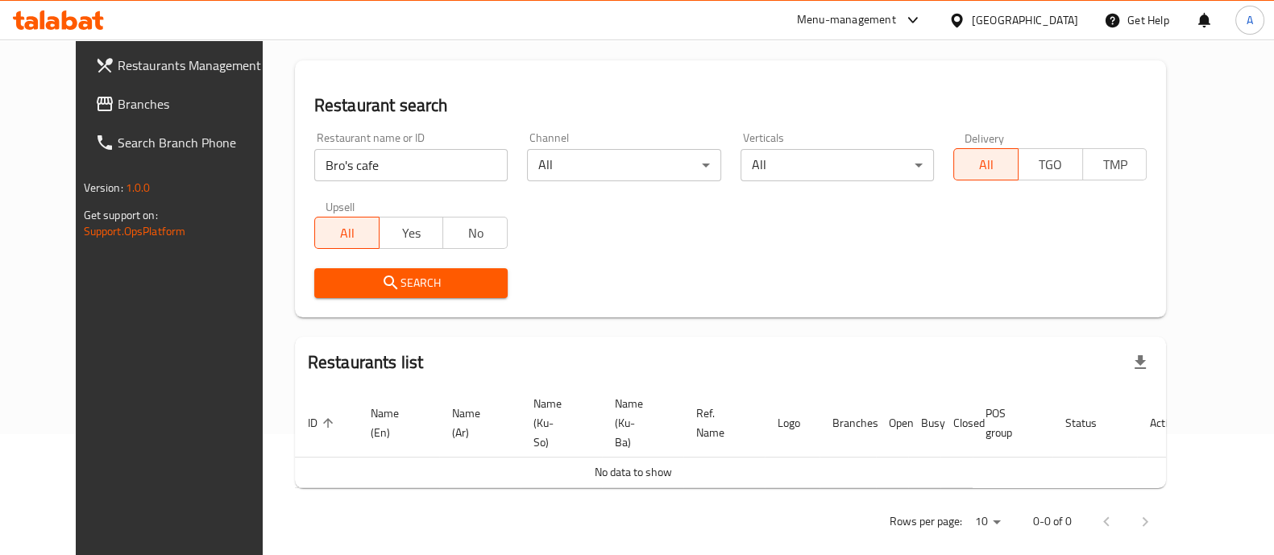
click at [314, 175] on input "Bro's cafe" at bounding box center [410, 165] width 193 height 32
click at [314, 170] on input "Bro's cafe" at bounding box center [410, 165] width 193 height 32
click at [381, 281] on icon "submit" at bounding box center [390, 282] width 19 height 19
click at [314, 168] on input "Bro 's cafe" at bounding box center [410, 165] width 193 height 32
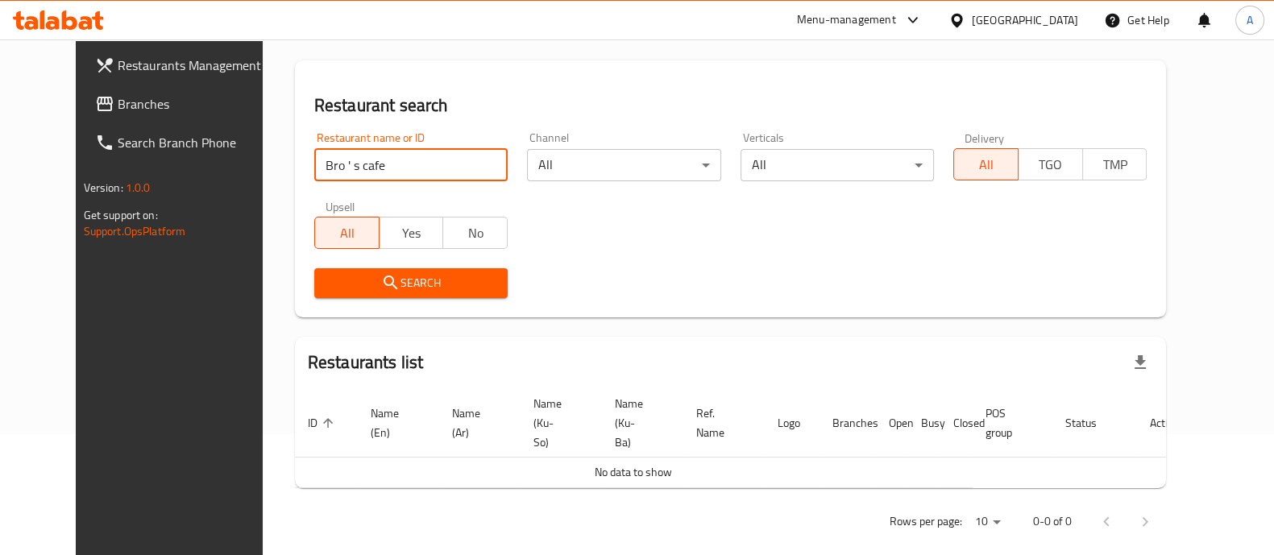
click at [314, 170] on input "Bro ' s cafe" at bounding box center [410, 165] width 193 height 32
click button "Search" at bounding box center [410, 283] width 193 height 30
click at [354, 172] on input "Bro' s cafe" at bounding box center [410, 165] width 193 height 32
paste input "681557"
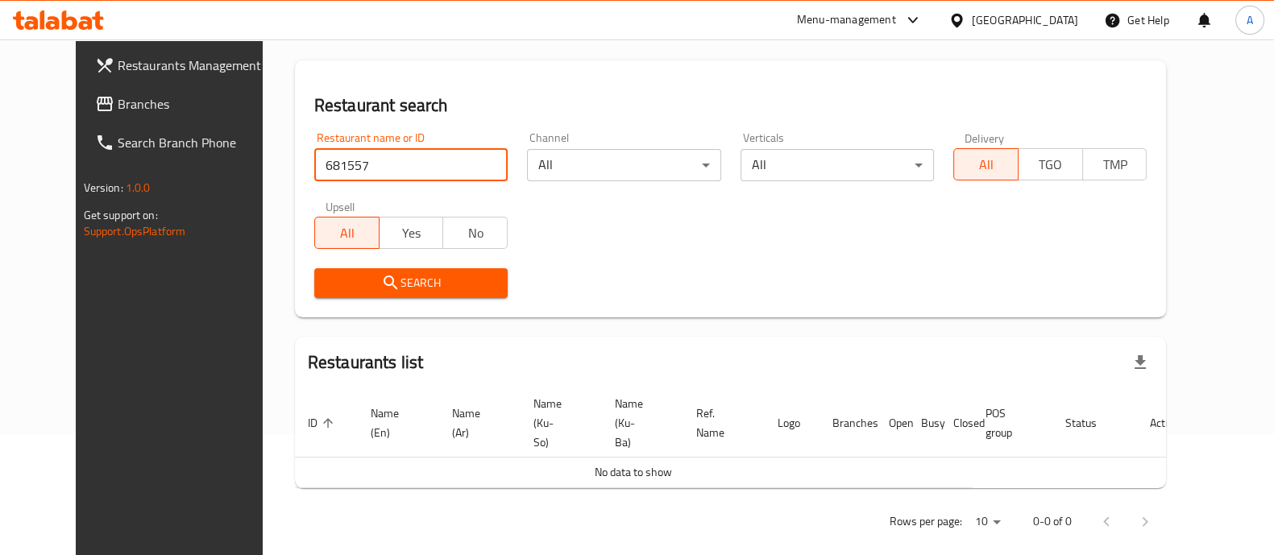
type input "681557"
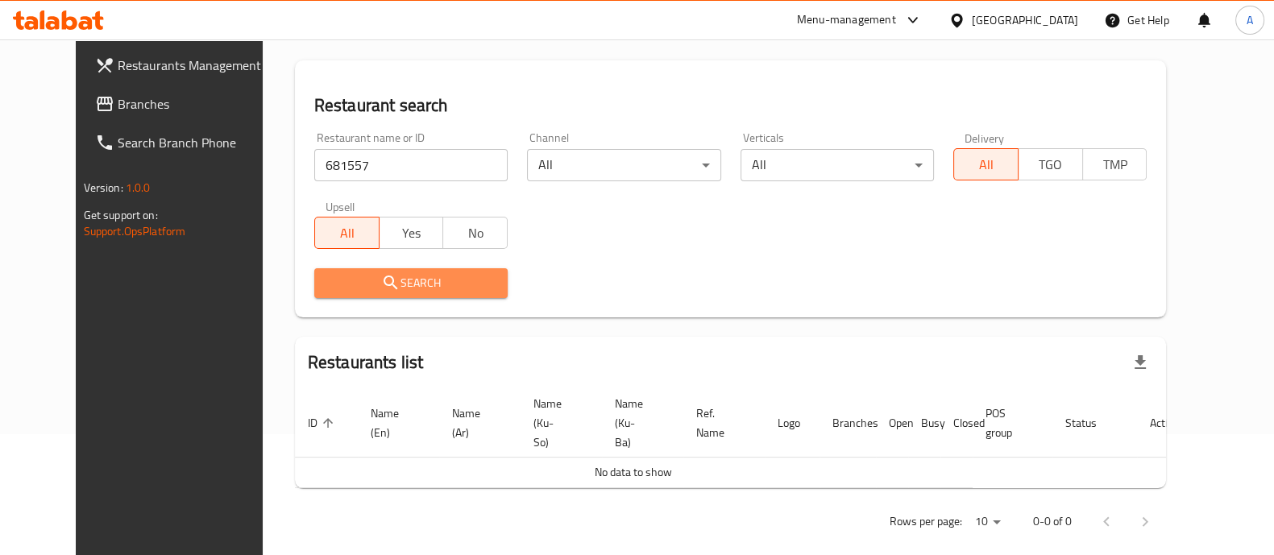
click at [414, 276] on span "Search" at bounding box center [411, 283] width 168 height 20
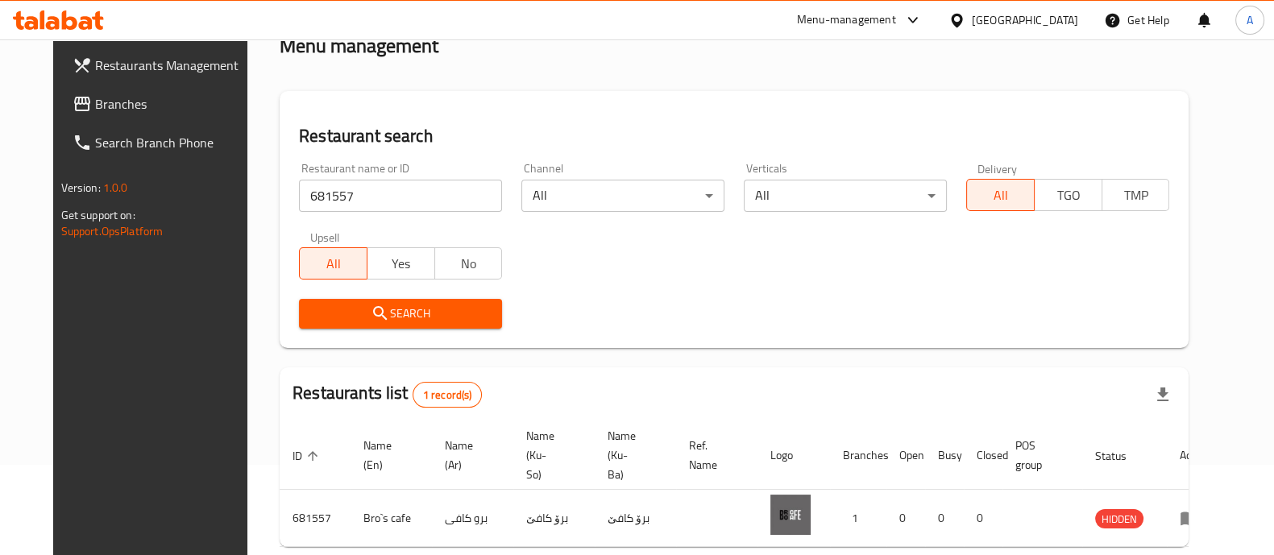
scroll to position [49, 0]
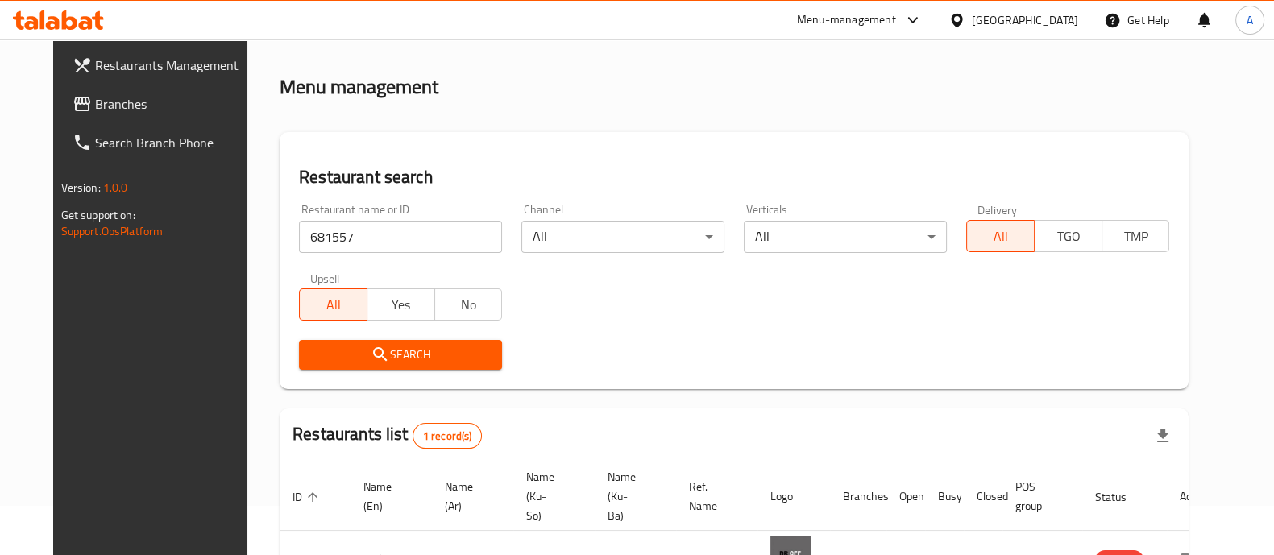
click at [315, 94] on h2 "Menu management" at bounding box center [359, 87] width 159 height 26
click at [38, 10] on icon at bounding box center [58, 19] width 91 height 19
